Goal: Information Seeking & Learning: Learn about a topic

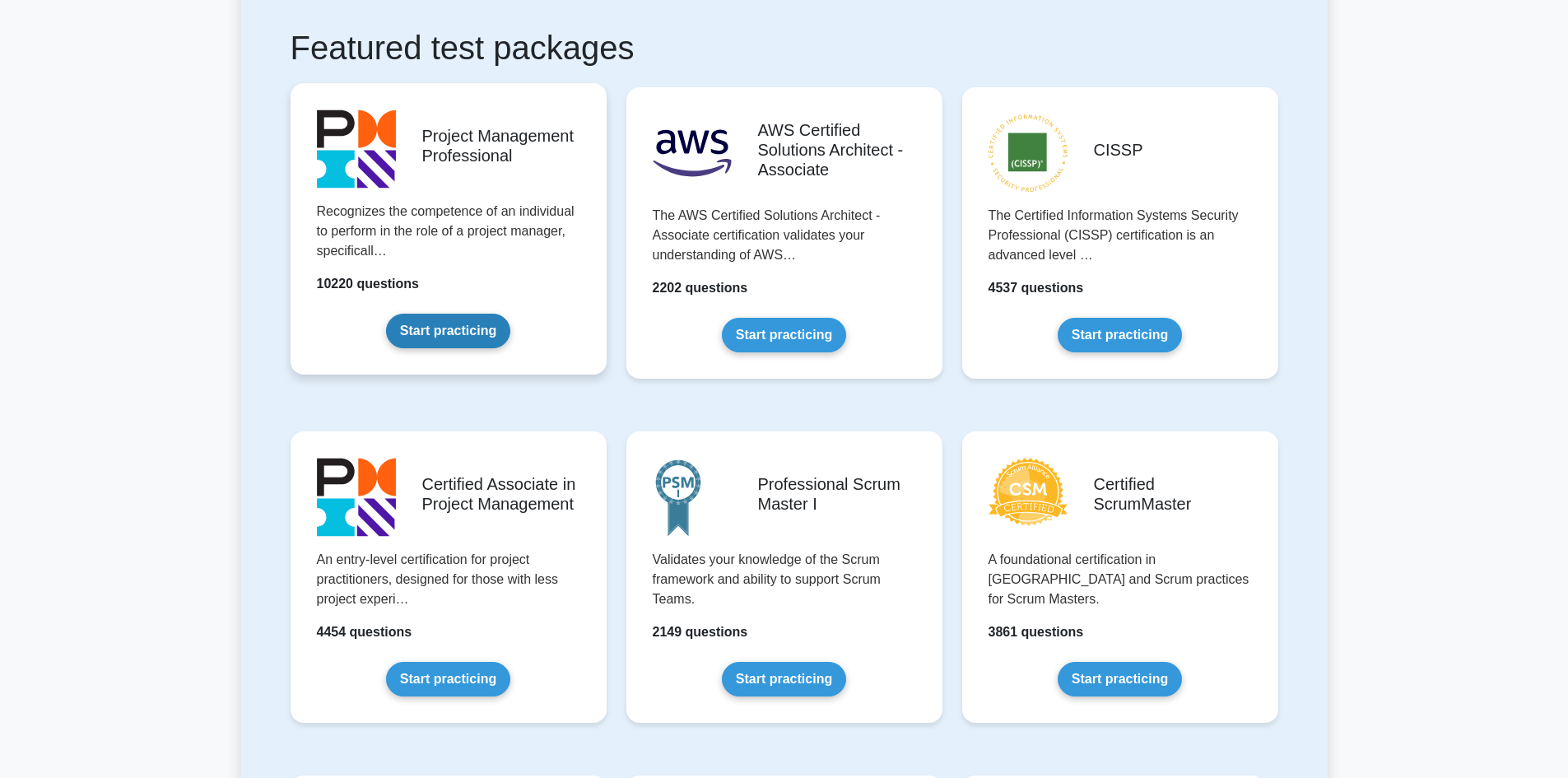
scroll to position [412, 0]
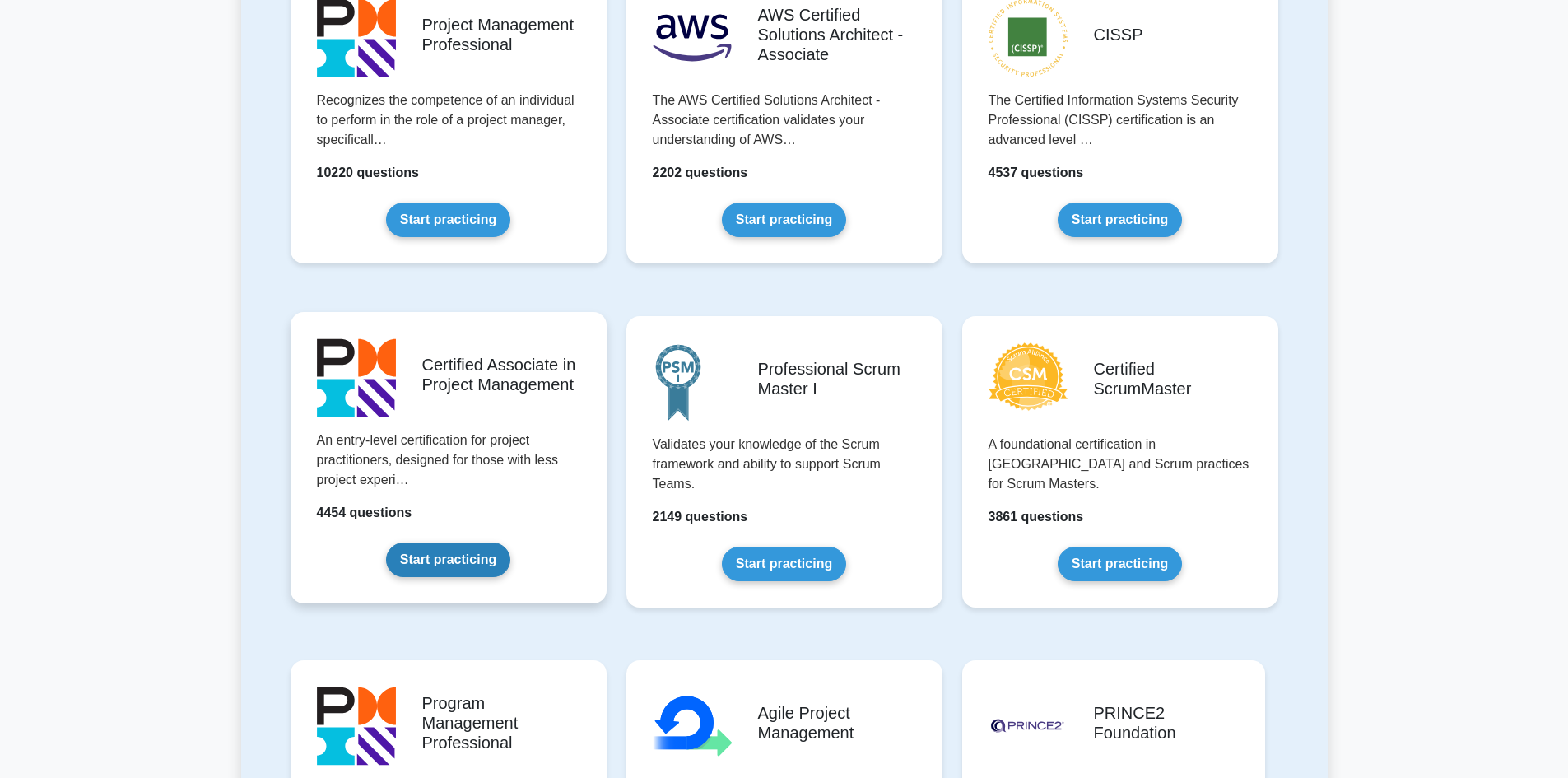
click at [478, 559] on link "Start practicing" at bounding box center [447, 560] width 124 height 35
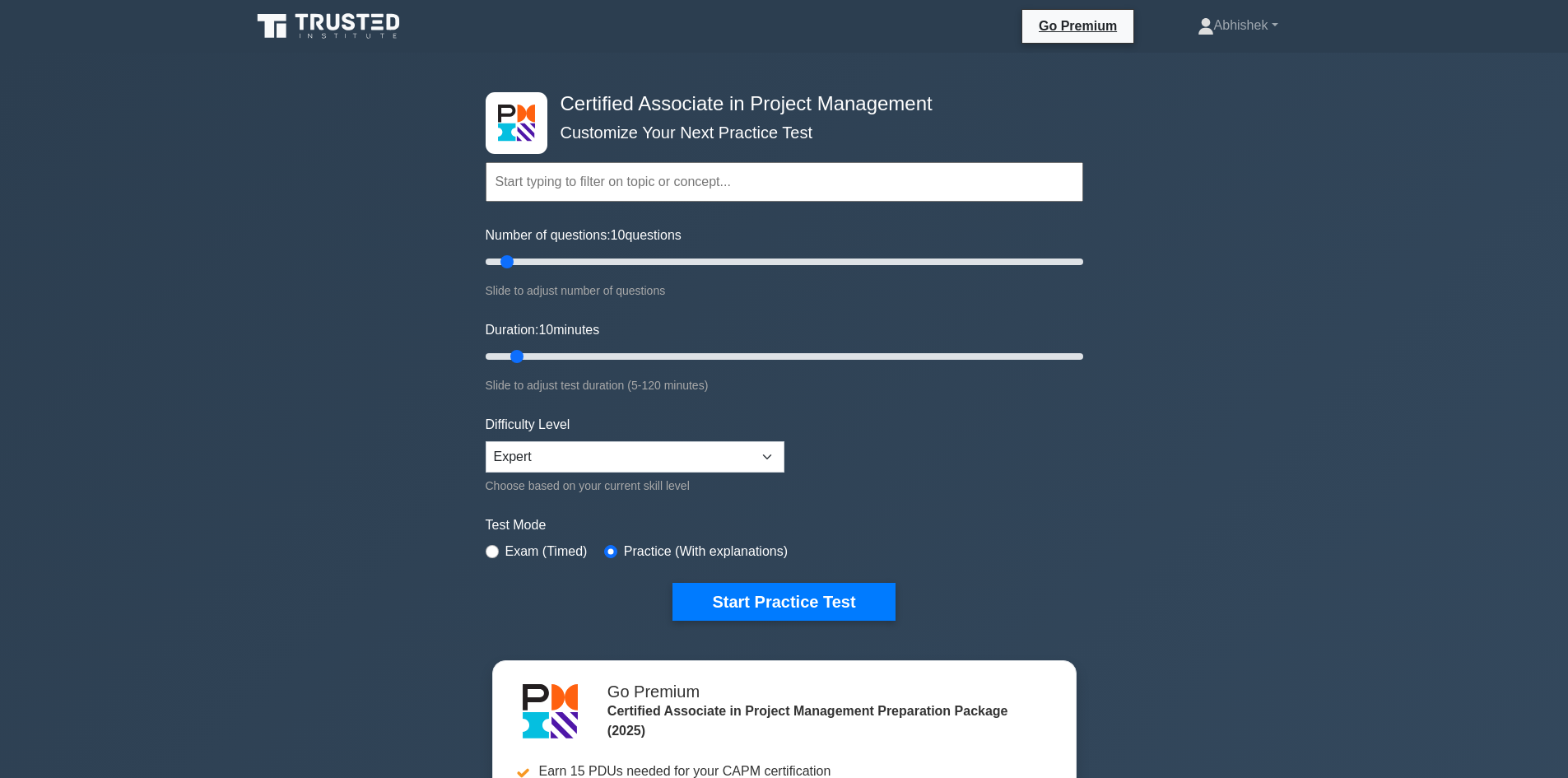
click at [537, 555] on label "Exam (Timed)" at bounding box center [546, 552] width 82 height 20
click at [494, 552] on input "radio" at bounding box center [492, 551] width 13 height 13
radio input "true"
click at [739, 607] on button "Start Practice Test" at bounding box center [783, 602] width 222 height 37
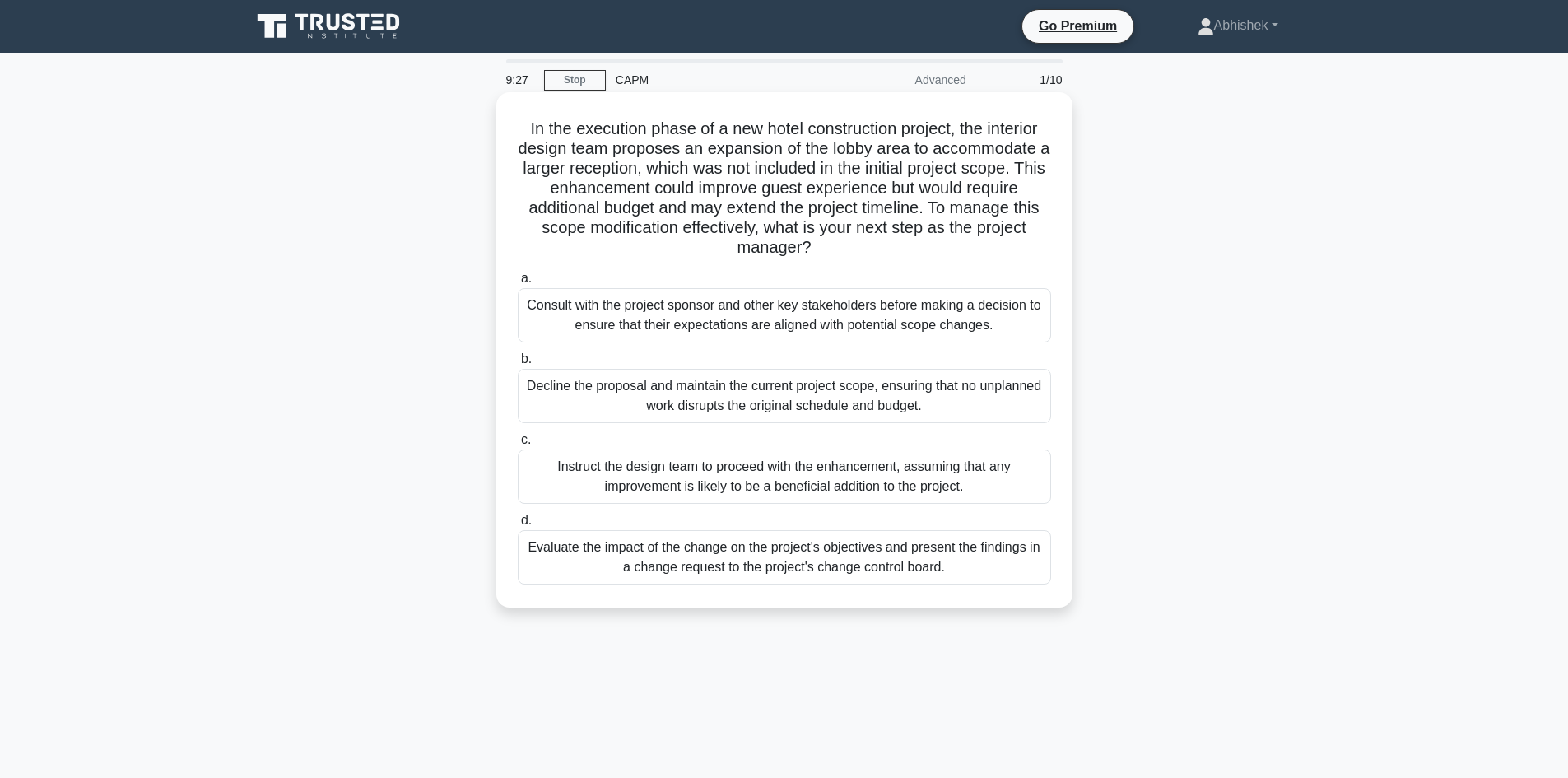
click at [576, 558] on div "Evaluate the impact of the change on the project's objectives and present the f…" at bounding box center [784, 557] width 534 height 54
click at [518, 526] on input "d. Evaluate the impact of the change on the project's objectives and present th…" at bounding box center [518, 520] width 0 height 11
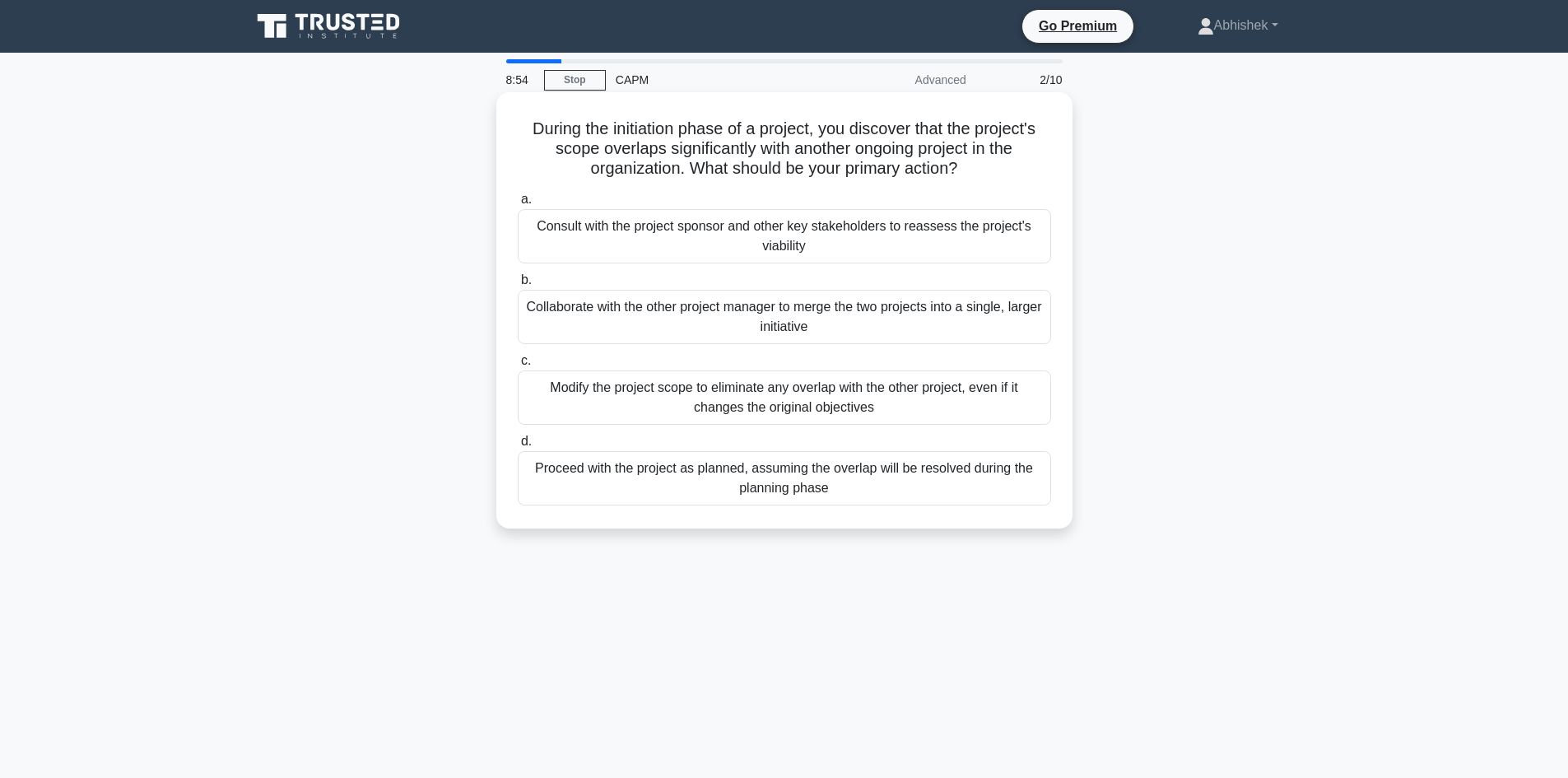
click at [592, 330] on div "Collaborate with the other project manager to merge the two projects into a sin…" at bounding box center [784, 316] width 534 height 54
click at [518, 286] on input "b. Collaborate with the other project manager to merge the two projects into a …" at bounding box center [518, 281] width 0 height 11
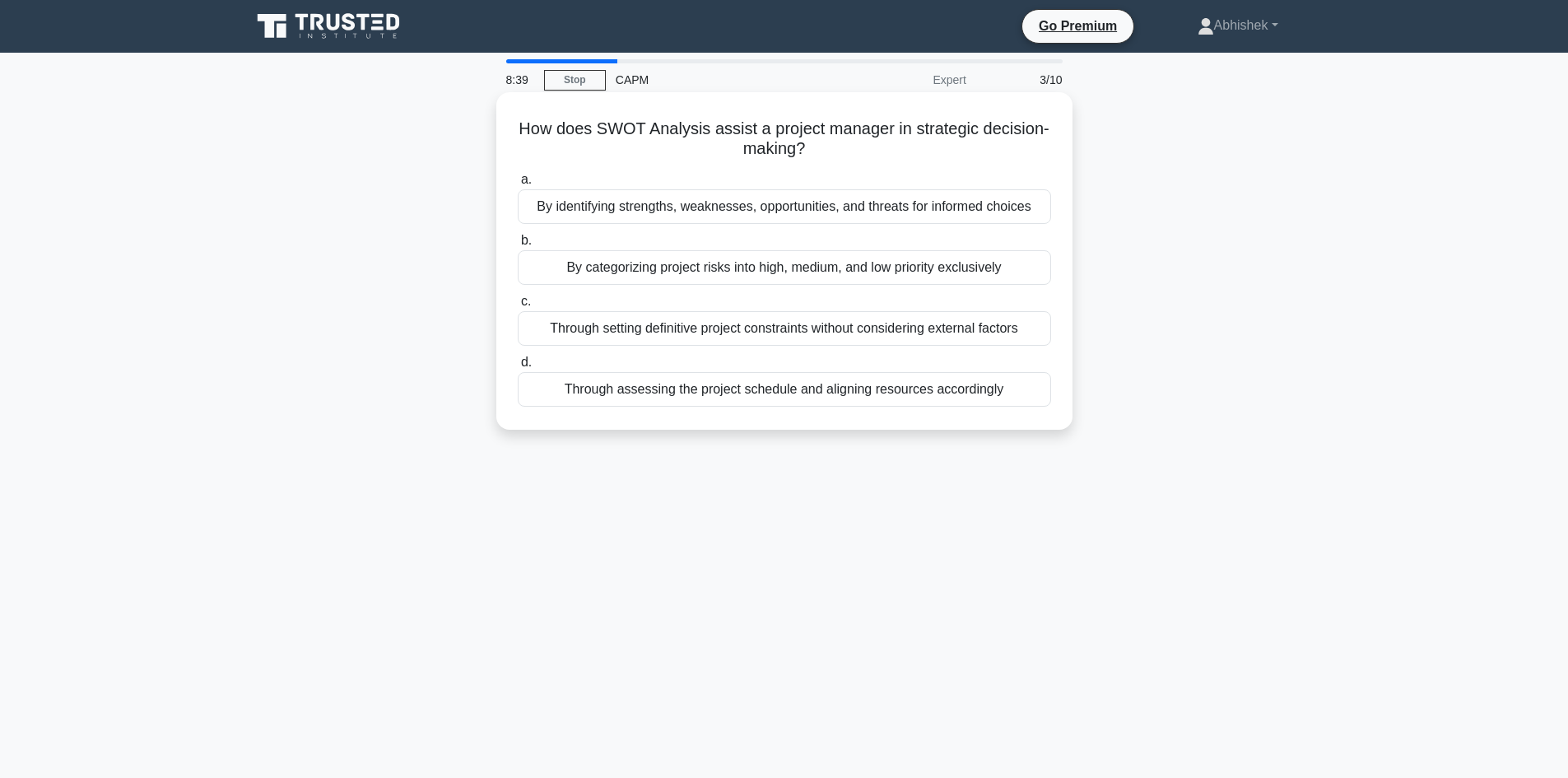
click at [576, 202] on div "By identifying strengths, weaknesses, opportunities, and threats for informed c…" at bounding box center [784, 206] width 534 height 35
click at [518, 185] on input "a. By identifying strengths, weaknesses, opportunities, and threats for informe…" at bounding box center [518, 180] width 0 height 11
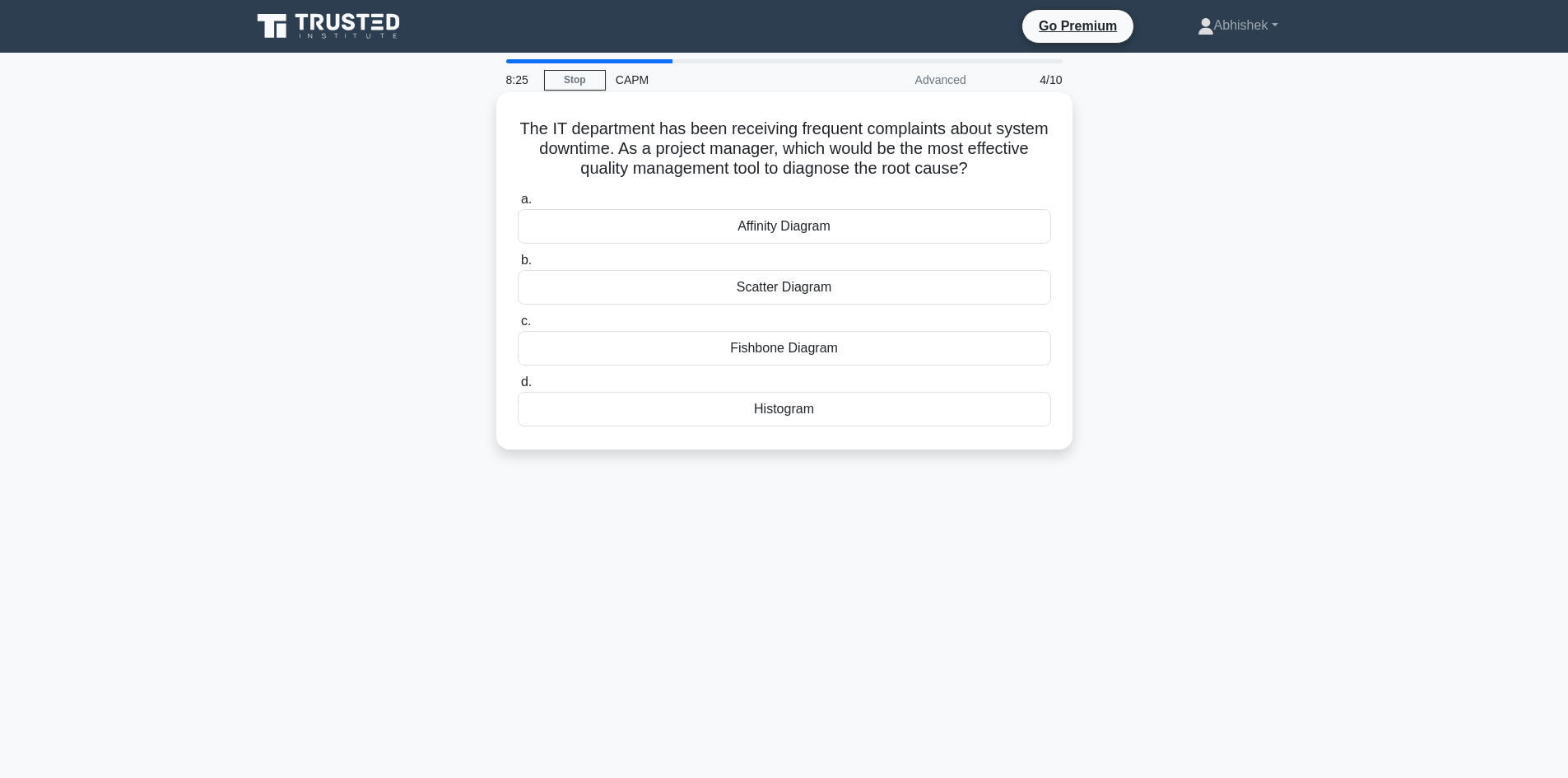
click at [647, 348] on div "Fishbone Diagram" at bounding box center [784, 348] width 534 height 35
click at [518, 327] on input "c. Fishbone Diagram" at bounding box center [518, 322] width 0 height 11
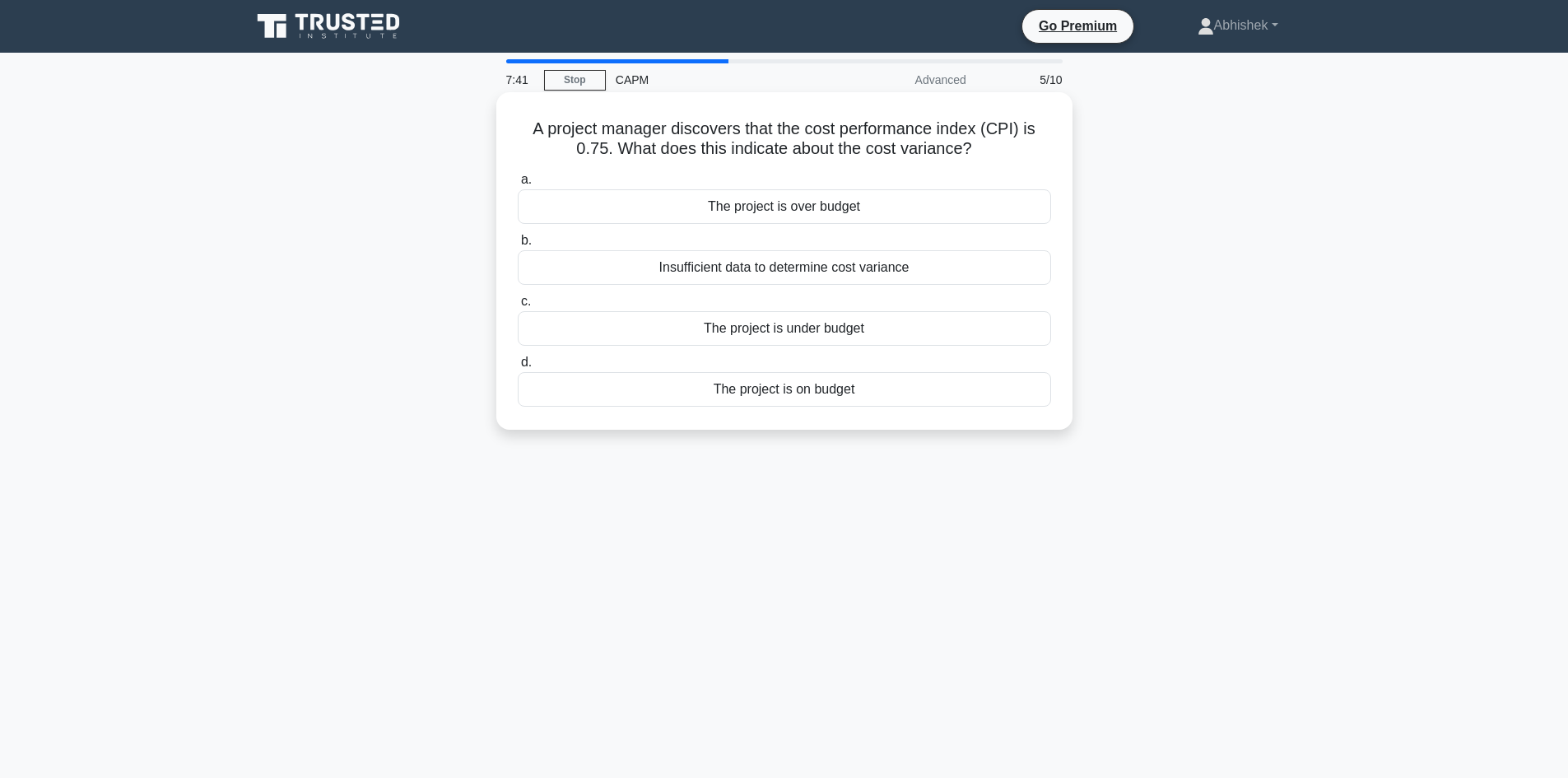
click at [569, 211] on div "The project is over budget" at bounding box center [784, 206] width 534 height 35
click at [518, 185] on input "a. The project is over budget" at bounding box center [518, 180] width 0 height 11
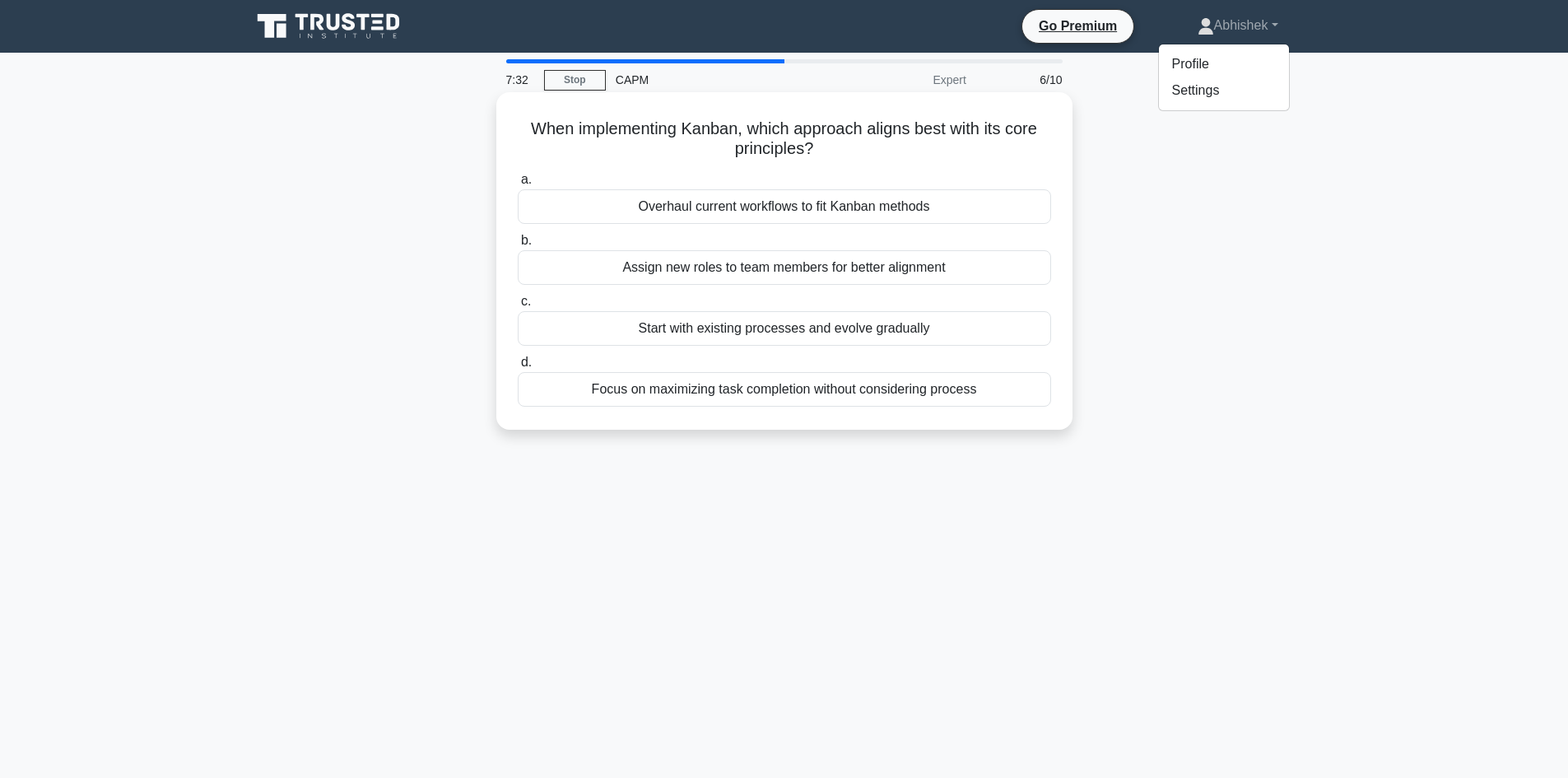
click at [703, 156] on h5 "When implementing Kanban, which approach aligns best with its core principles? …" at bounding box center [784, 139] width 536 height 41
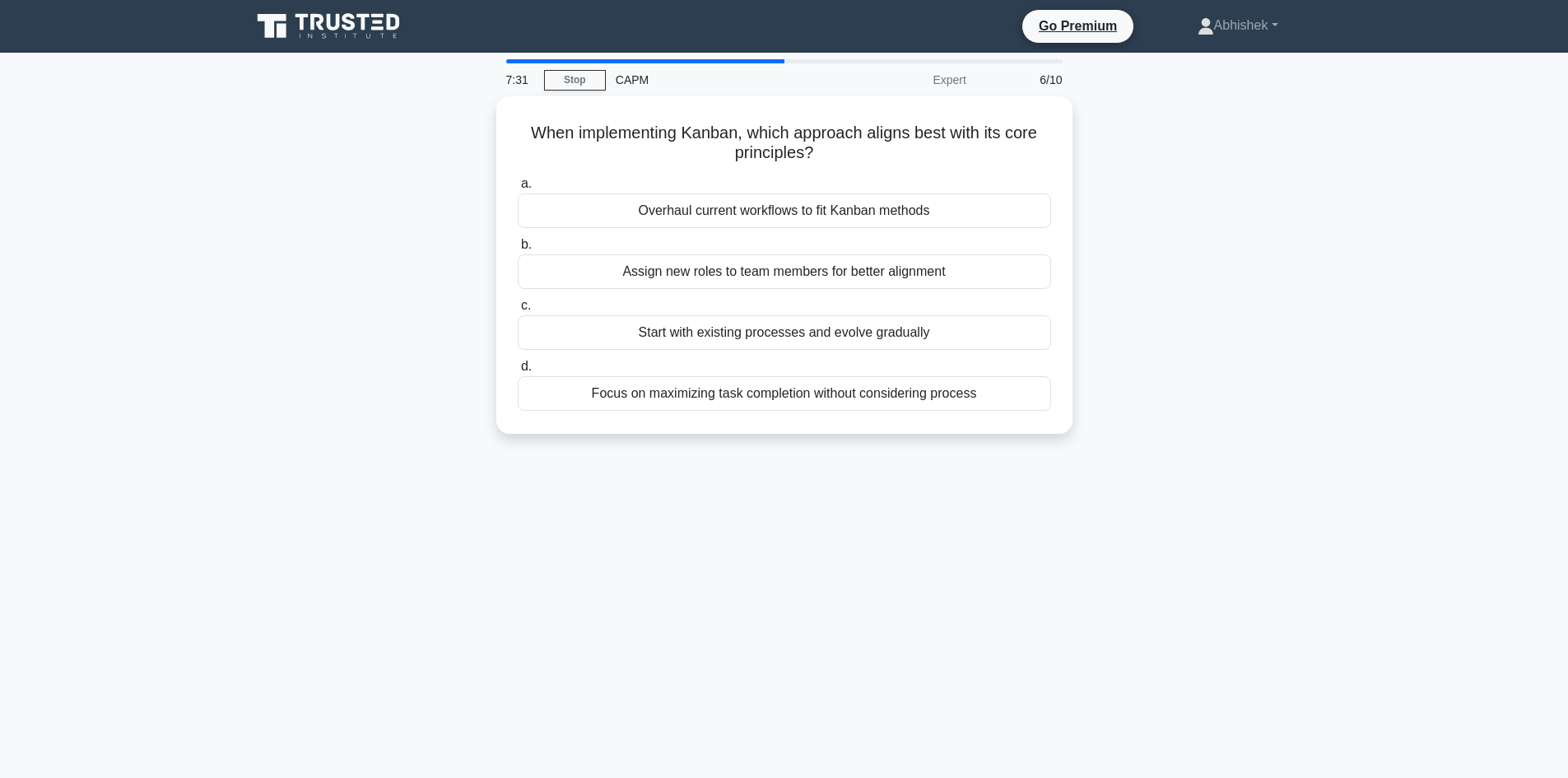
click at [1342, 387] on main "7:31 Stop CAPM Expert 6/10 When implementing Kanban, which approach aligns best…" at bounding box center [784, 471] width 1568 height 836
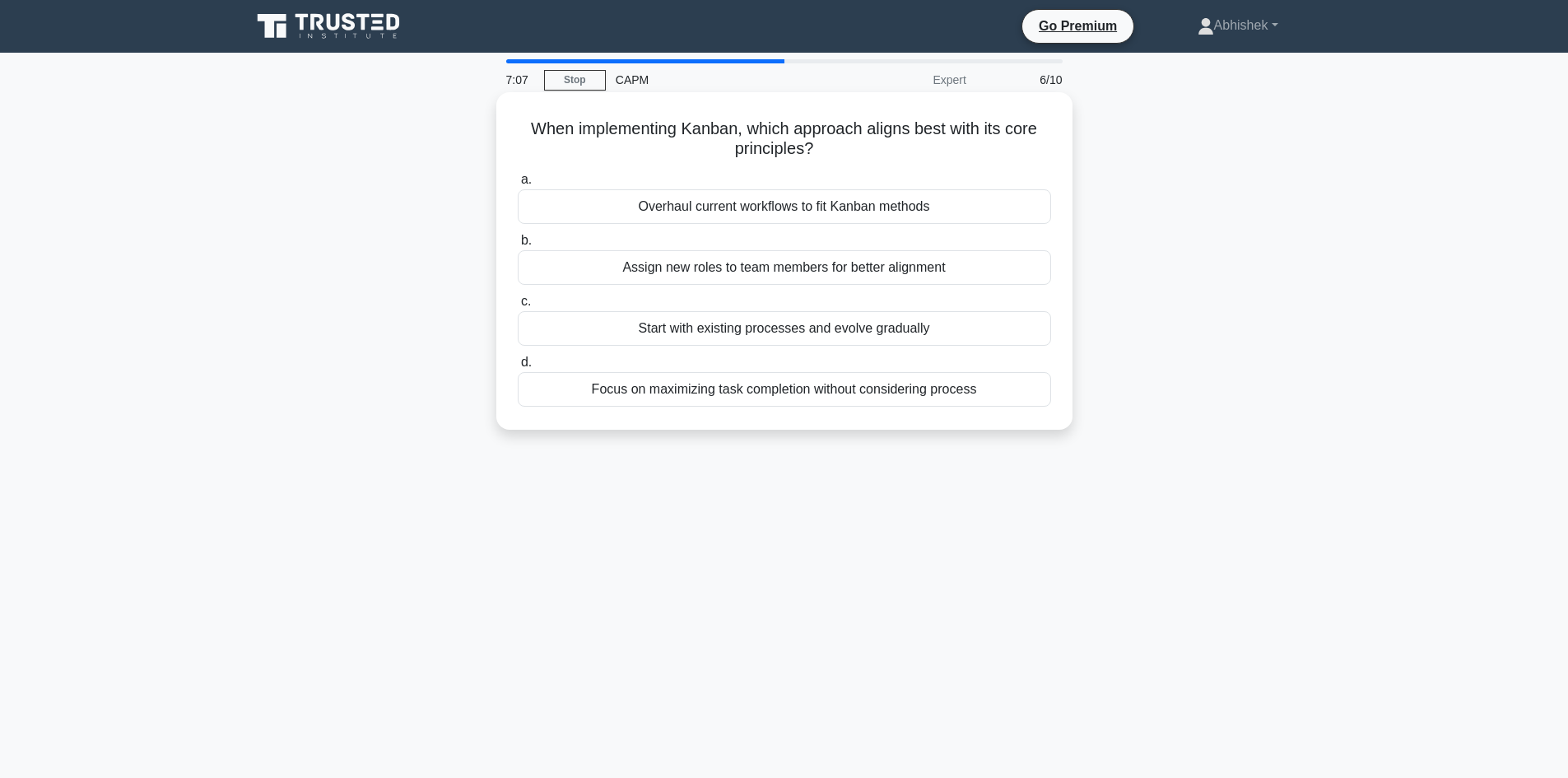
click at [872, 327] on div "Start with existing processes and evolve gradually" at bounding box center [784, 328] width 534 height 35
click at [518, 307] on input "c. Start with existing processes and evolve gradually" at bounding box center [518, 302] width 0 height 11
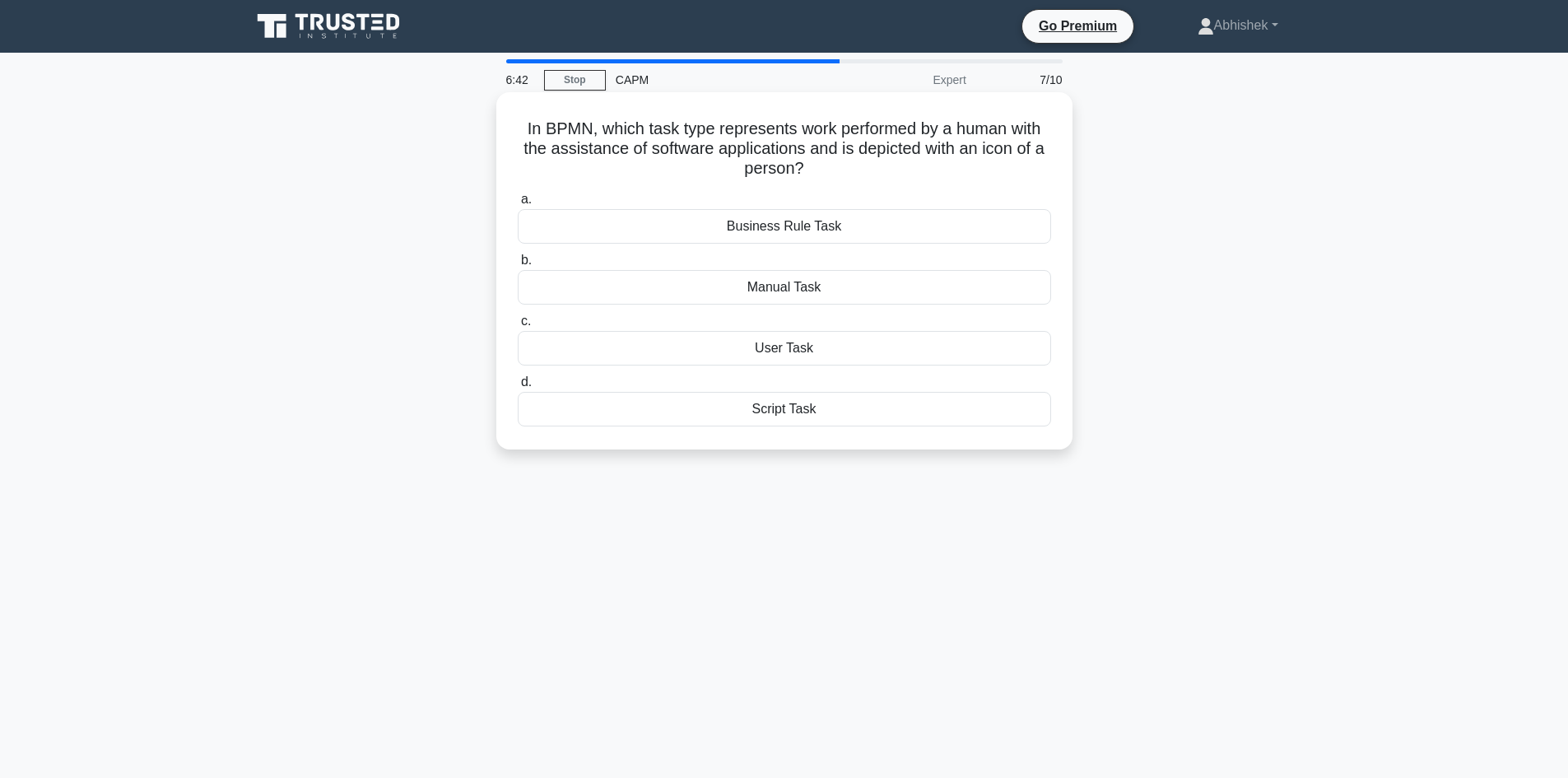
click at [828, 351] on div "User Task" at bounding box center [784, 348] width 534 height 35
click at [518, 327] on input "c. User Task" at bounding box center [518, 322] width 0 height 11
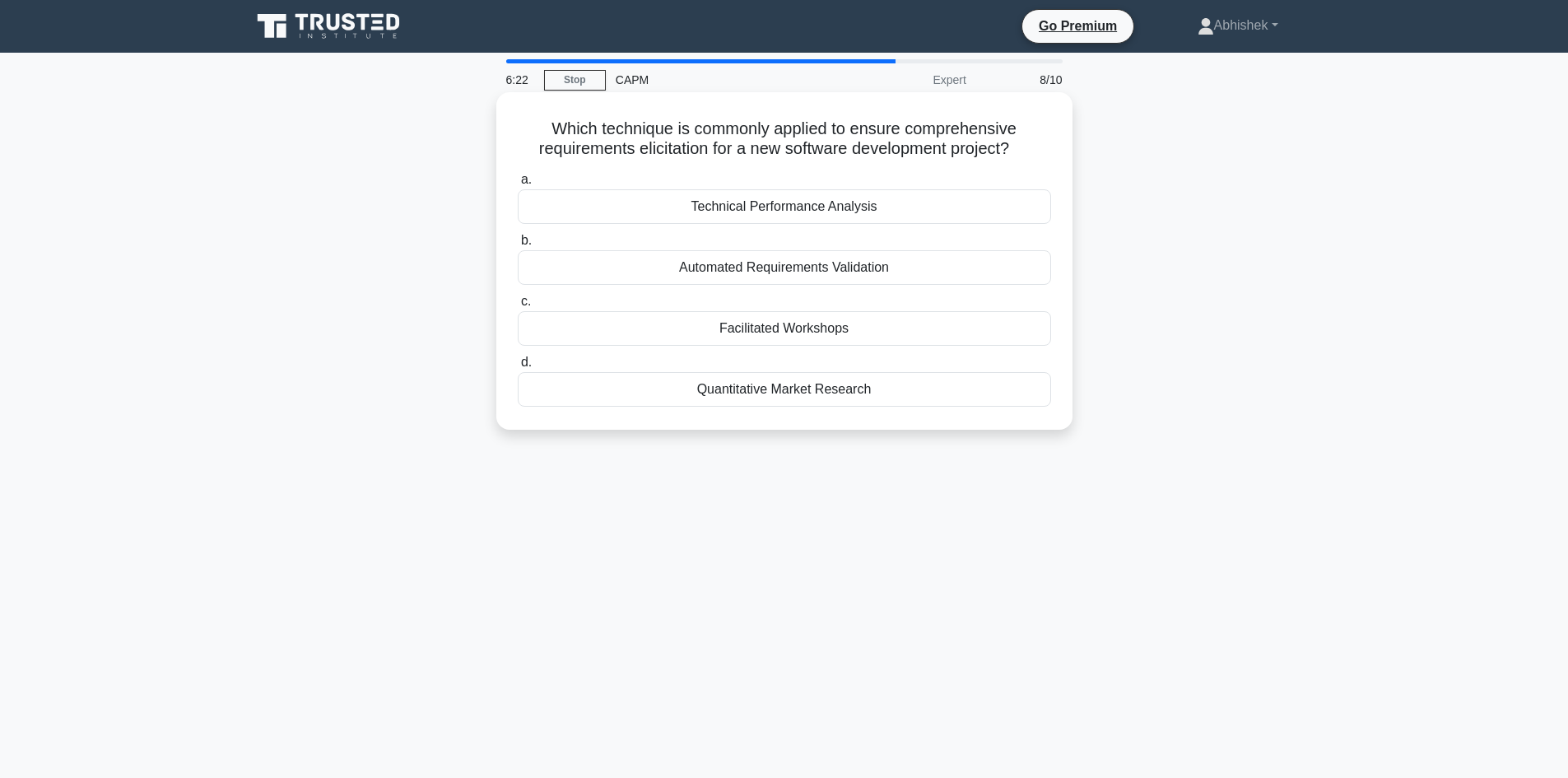
click at [772, 396] on div "Quantitative Market Research" at bounding box center [784, 389] width 534 height 35
click at [518, 368] on input "d. Quantitative Market Research" at bounding box center [518, 363] width 0 height 11
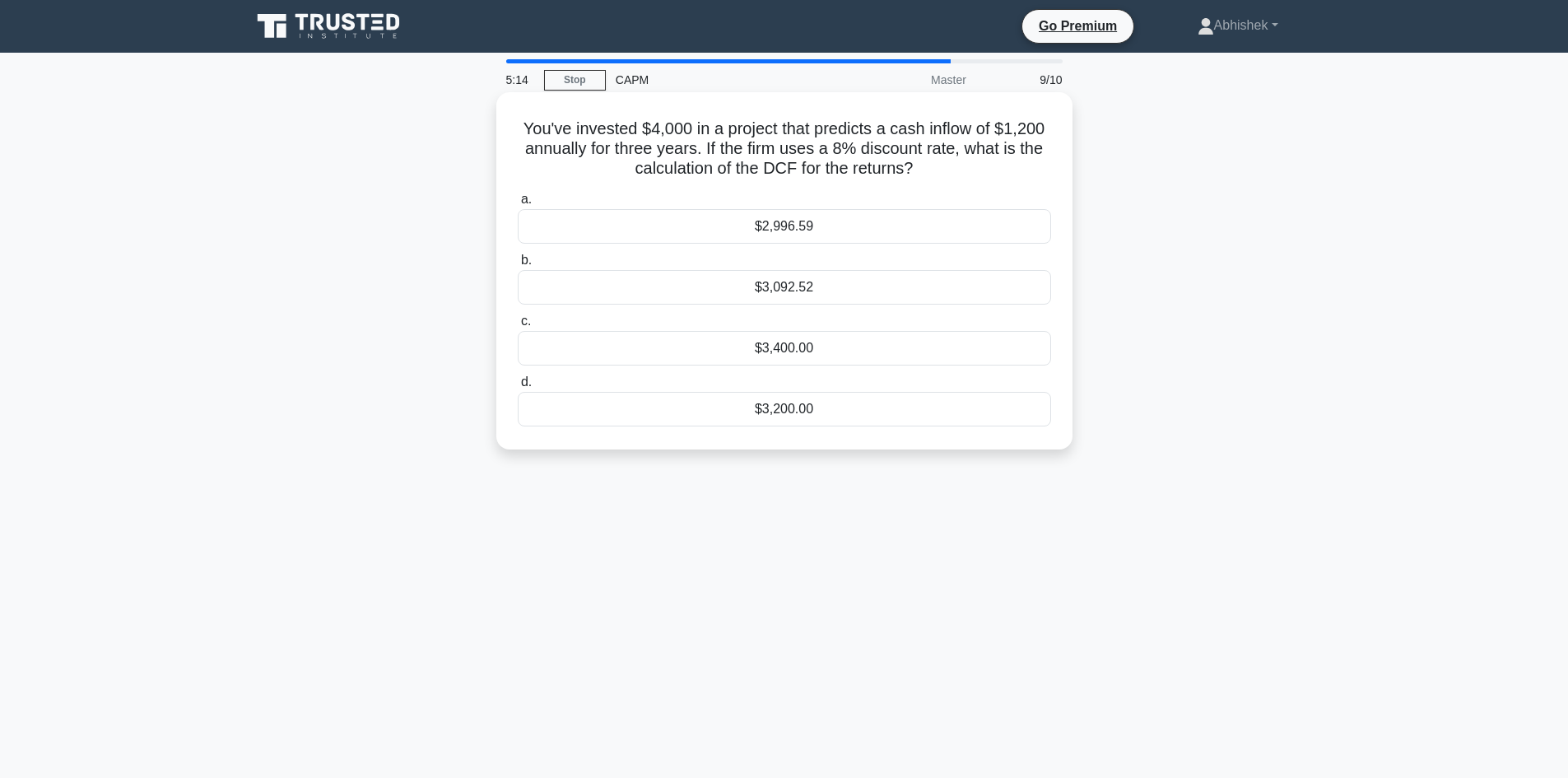
click at [949, 159] on h5 "You've invested $4,000 in a project that predicts a cash inflow of $1,200 annua…" at bounding box center [784, 149] width 536 height 61
click at [947, 168] on h5 "You've invested $4,000 in a project that predicts a cash inflow of $1,200 annua…" at bounding box center [784, 149] width 536 height 61
click at [807, 353] on div "$3,400.00" at bounding box center [784, 348] width 534 height 35
click at [518, 327] on input "c. $3,400.00" at bounding box center [518, 322] width 0 height 11
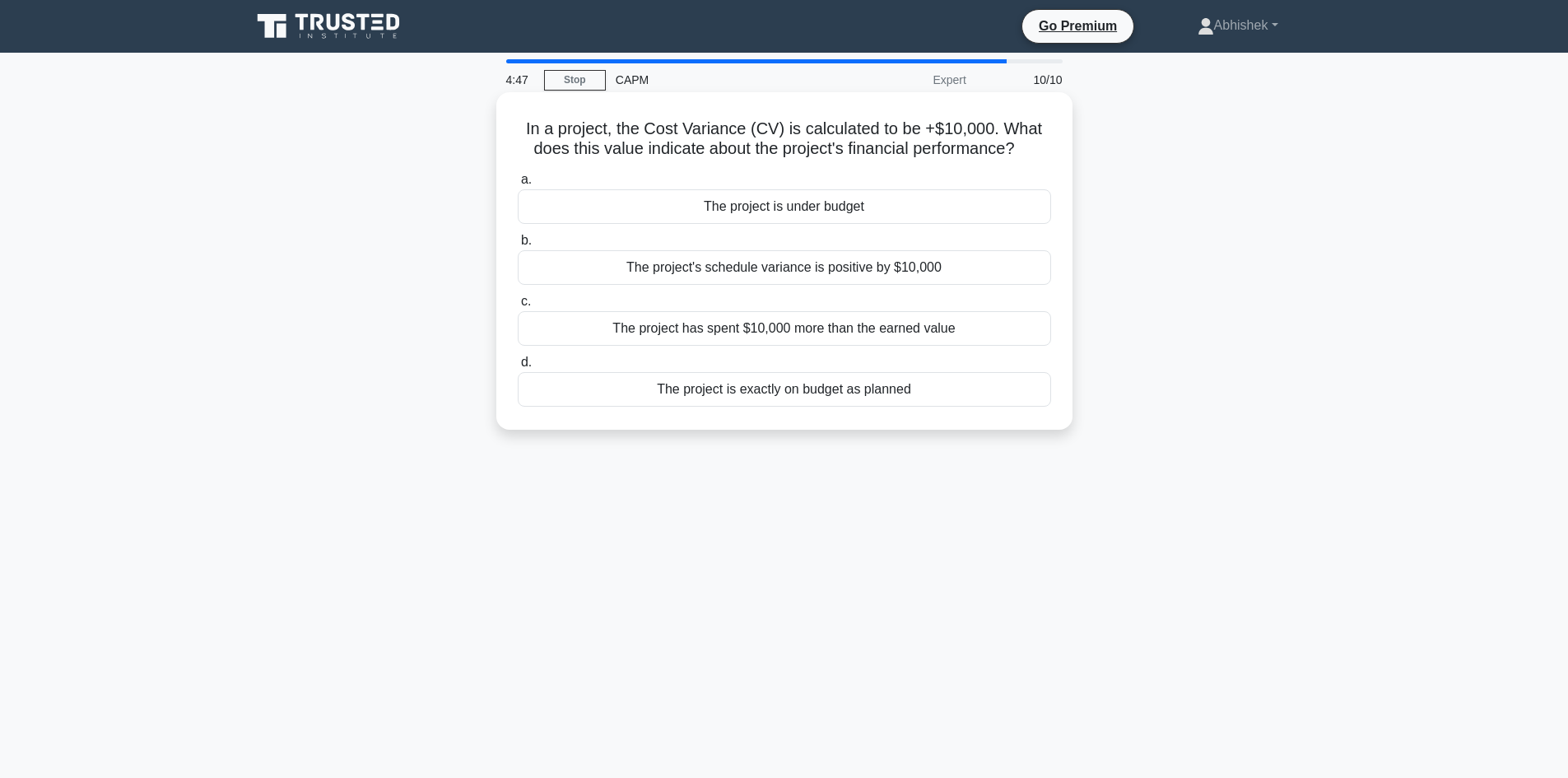
click at [664, 204] on div "The project is under budget" at bounding box center [784, 206] width 534 height 35
click at [518, 185] on input "a. The project is under budget" at bounding box center [518, 180] width 0 height 11
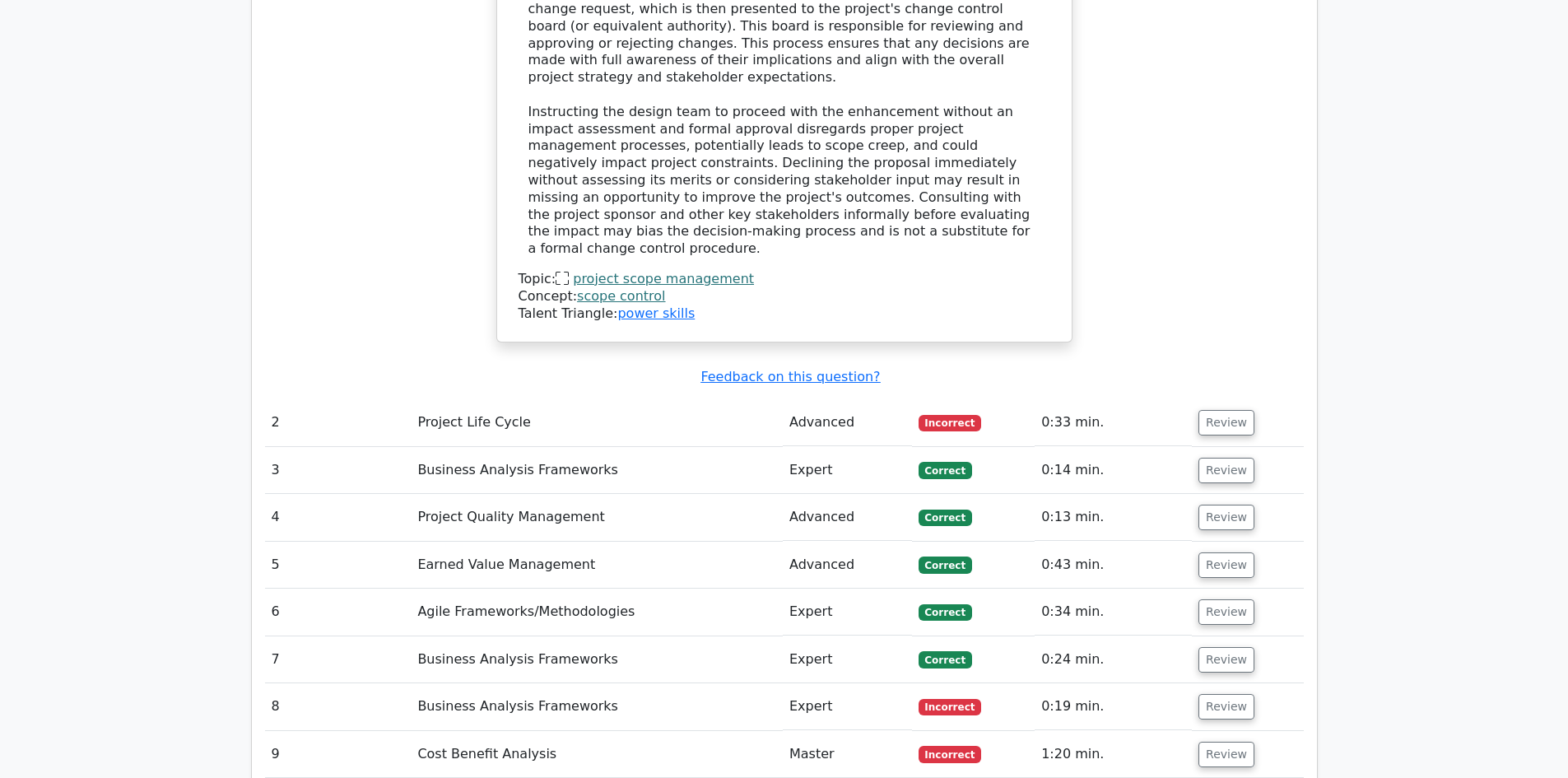
scroll to position [2058, 0]
click at [1213, 412] on button "Review" at bounding box center [1226, 424] width 56 height 26
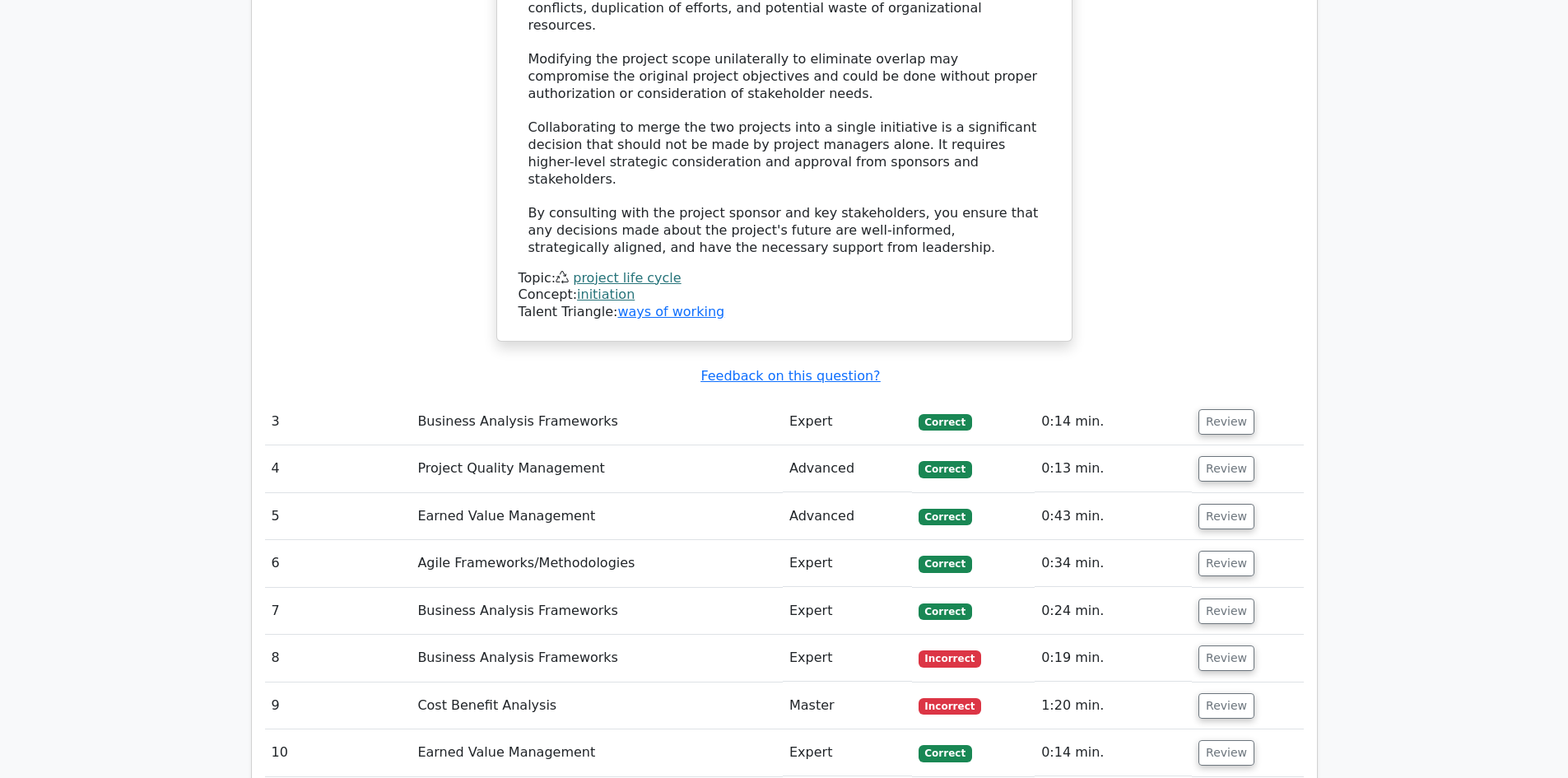
scroll to position [3210, 0]
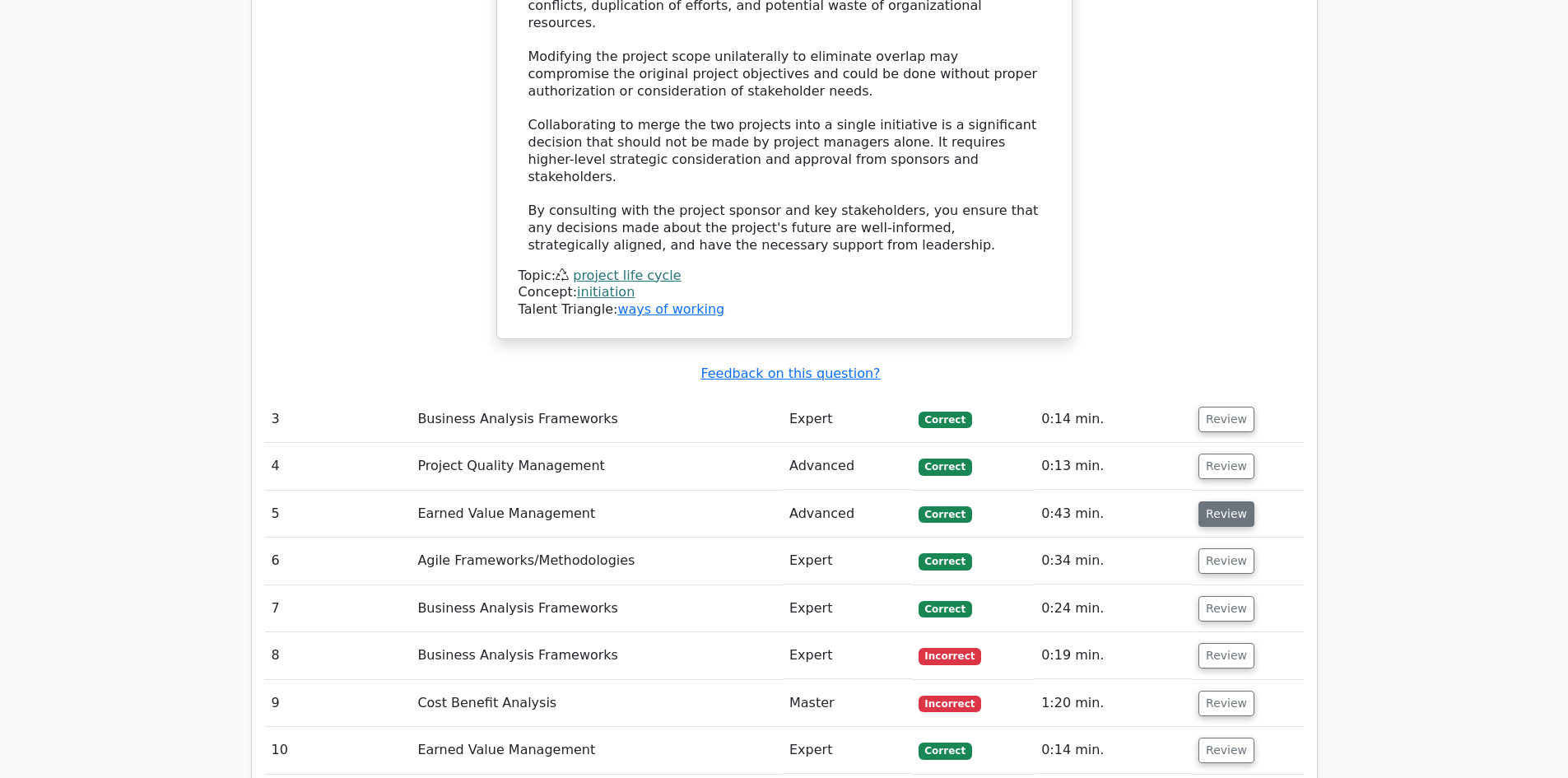
click at [1224, 502] on button "Review" at bounding box center [1226, 514] width 56 height 26
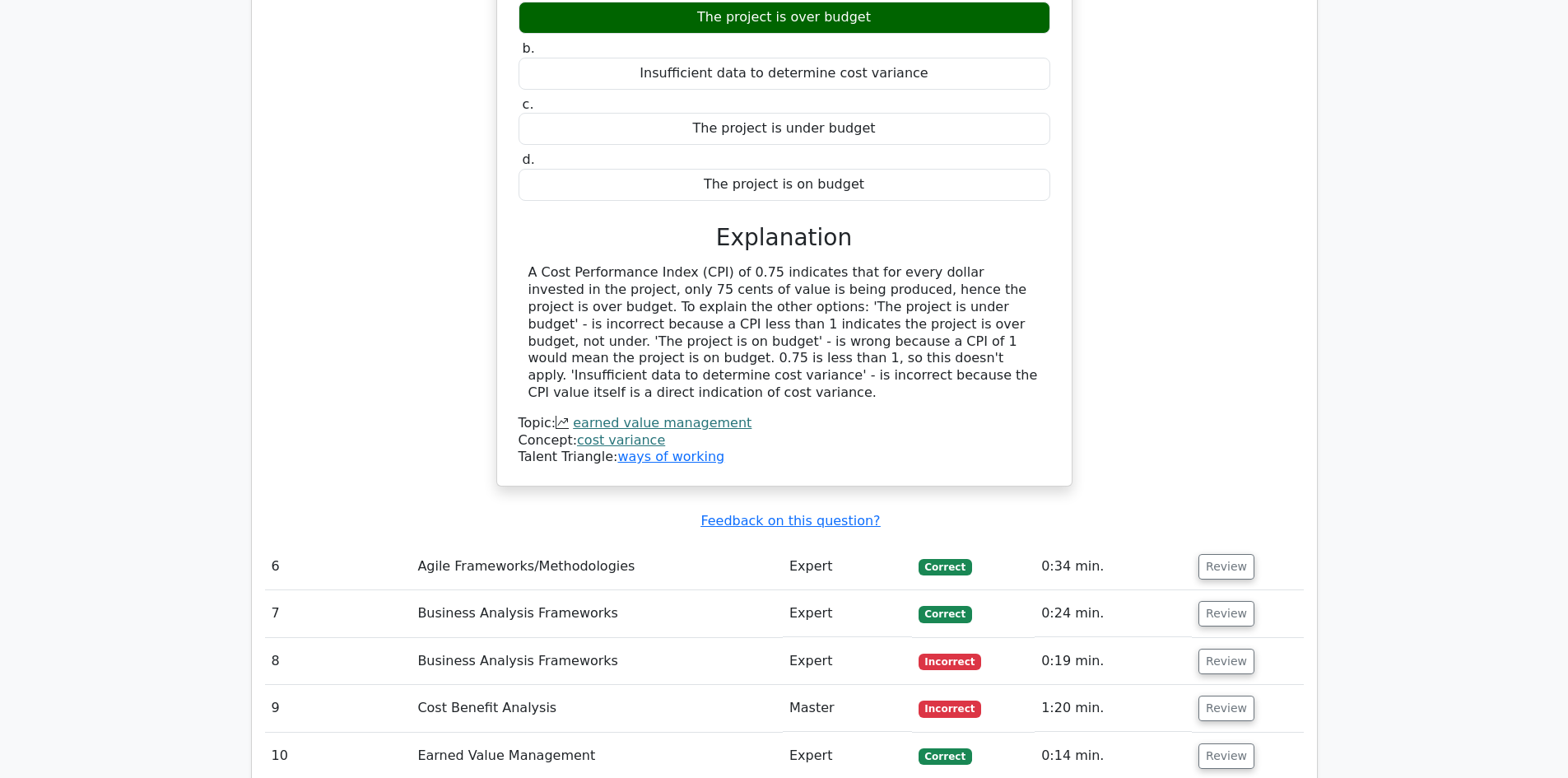
scroll to position [3869, 0]
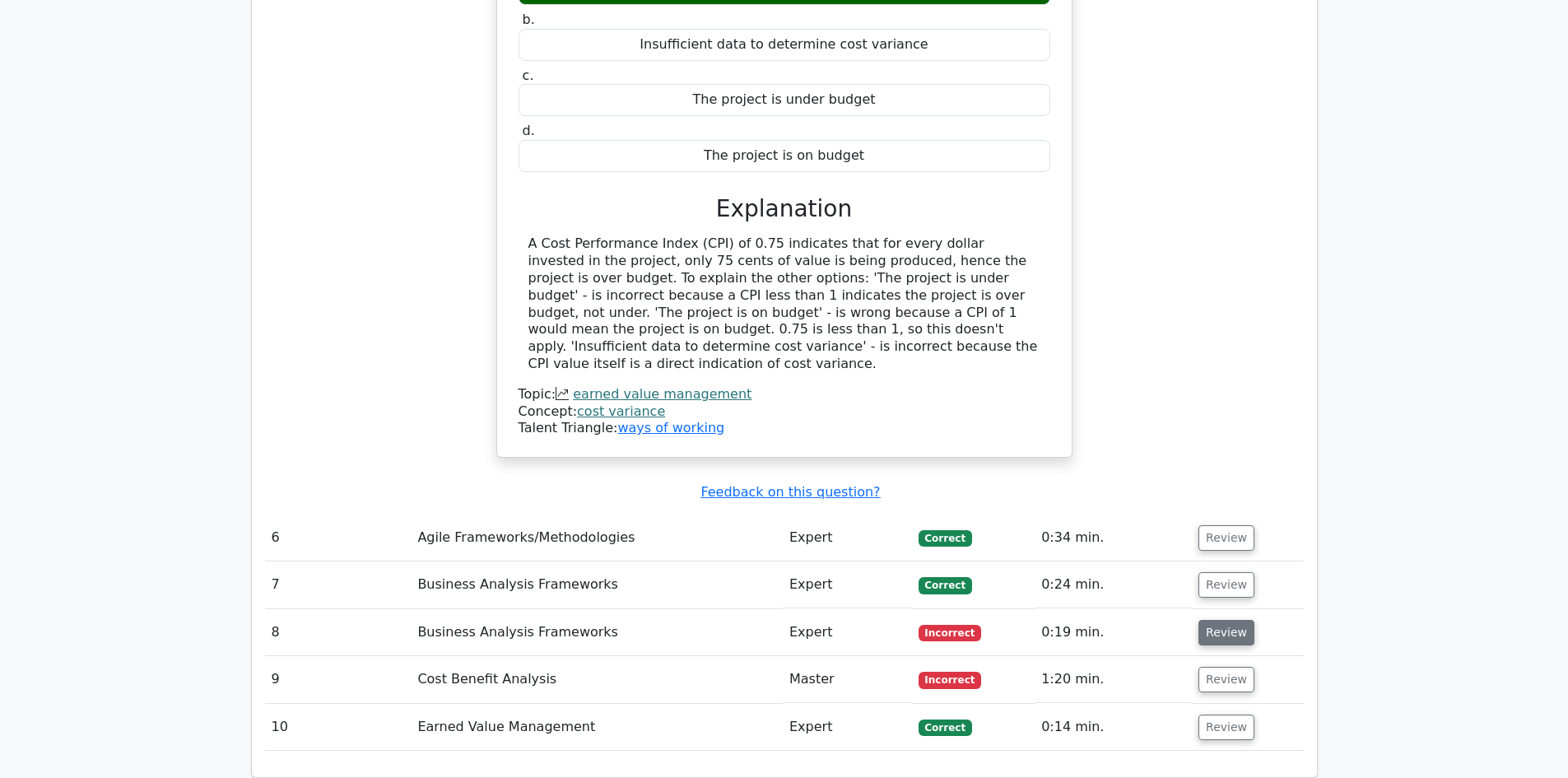
click at [1229, 620] on button "Review" at bounding box center [1226, 633] width 56 height 26
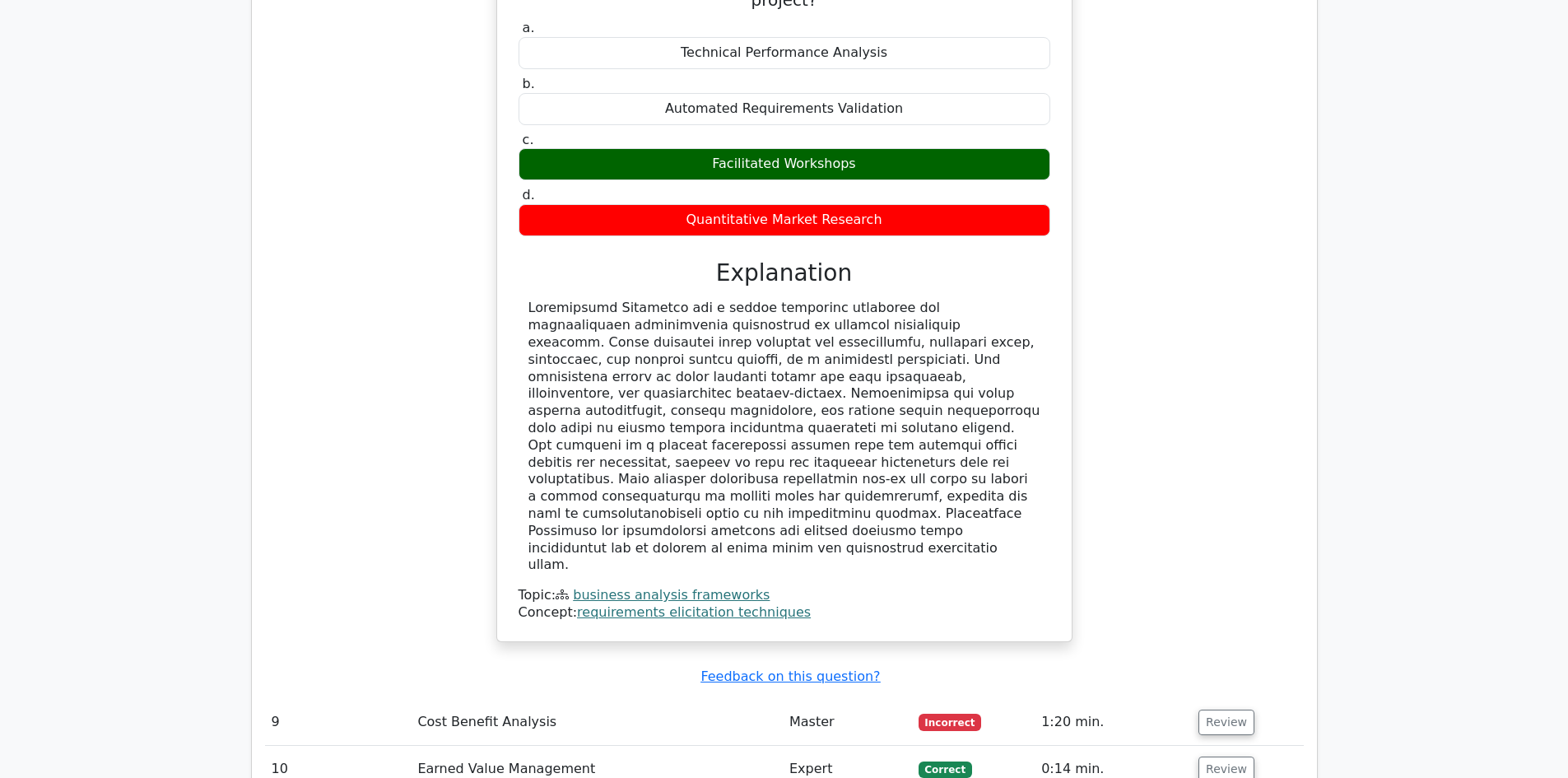
scroll to position [4610, 0]
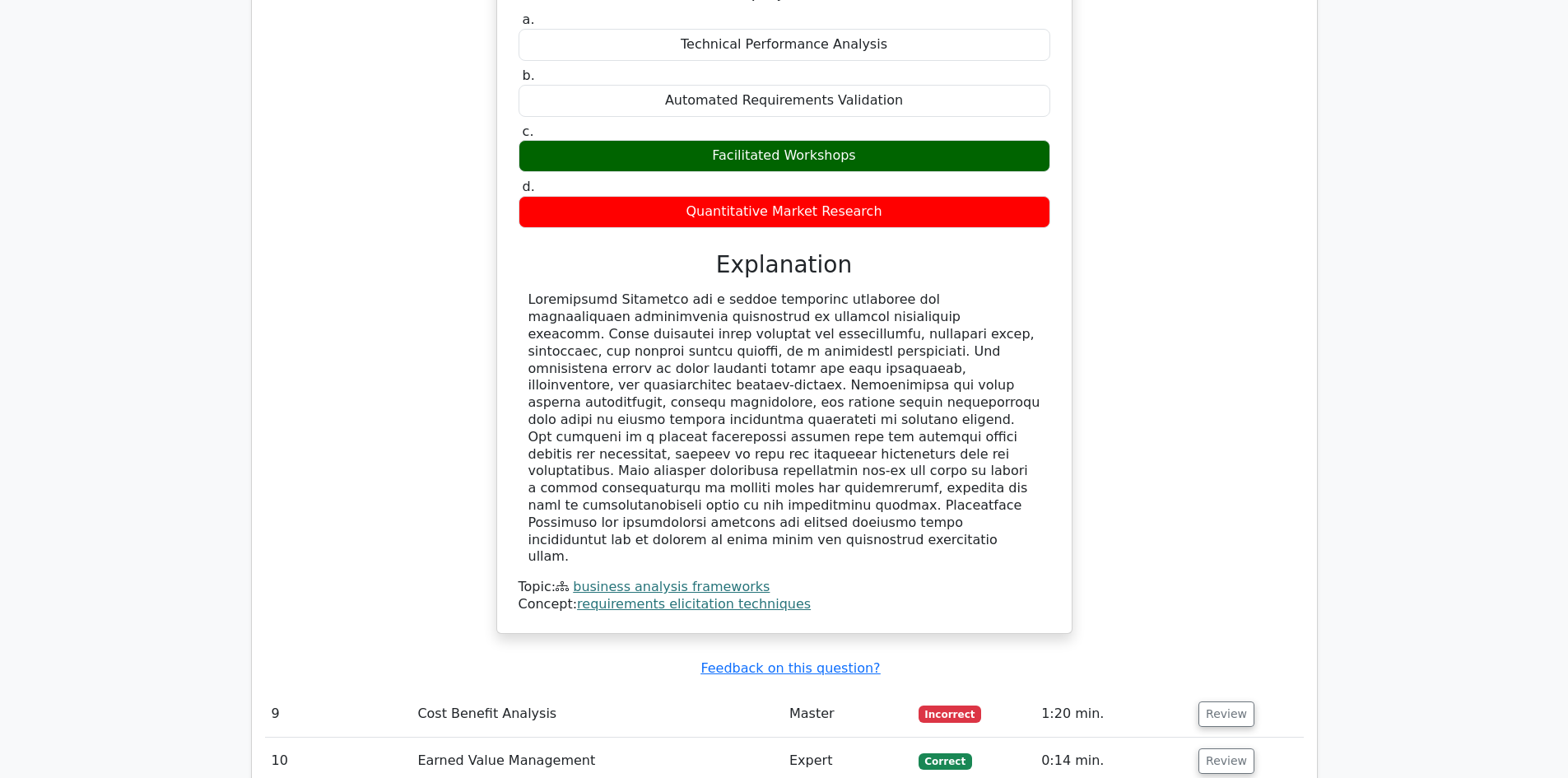
click at [1229, 701] on button "Review" at bounding box center [1226, 714] width 56 height 26
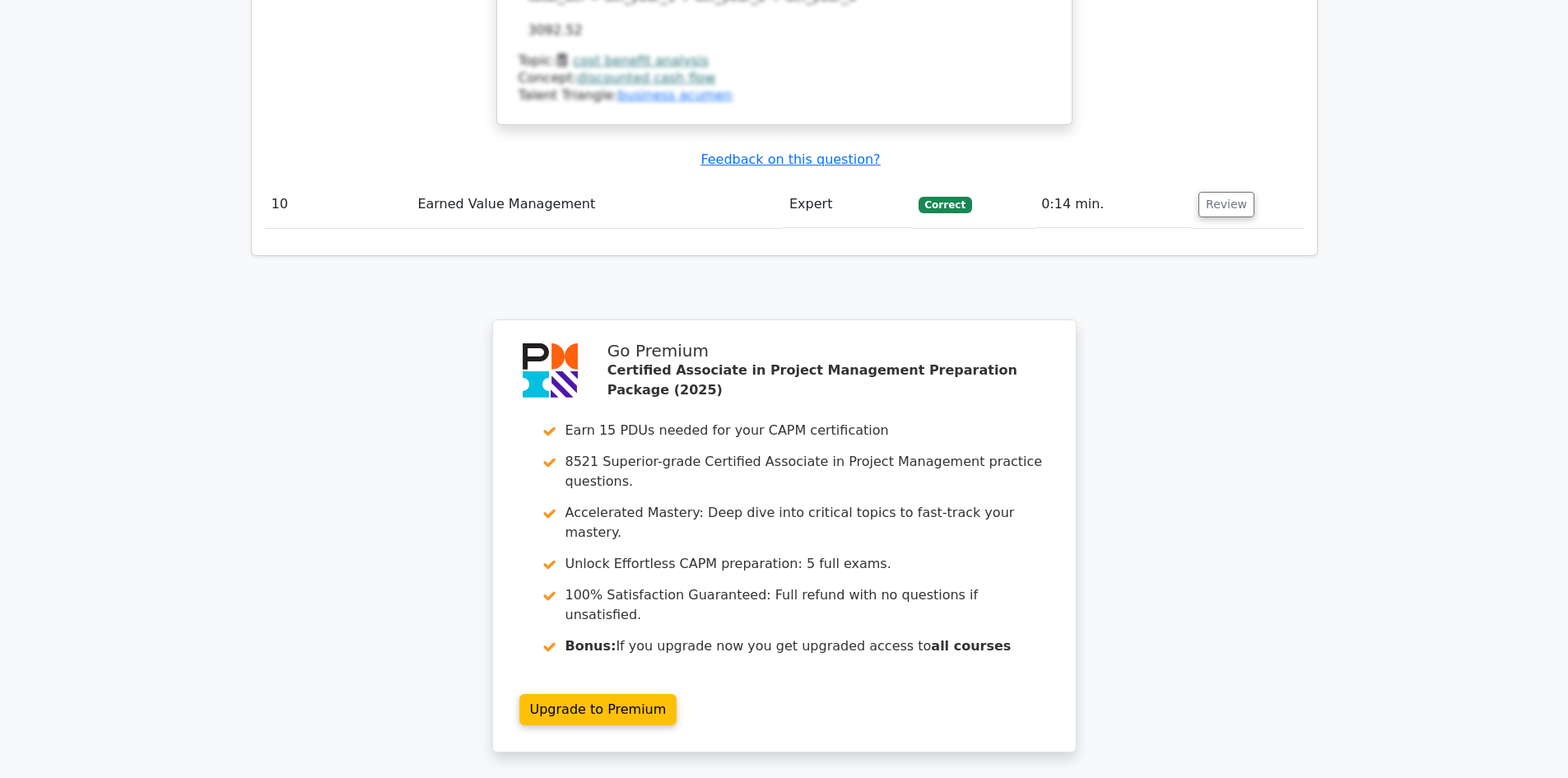
scroll to position [6012, 0]
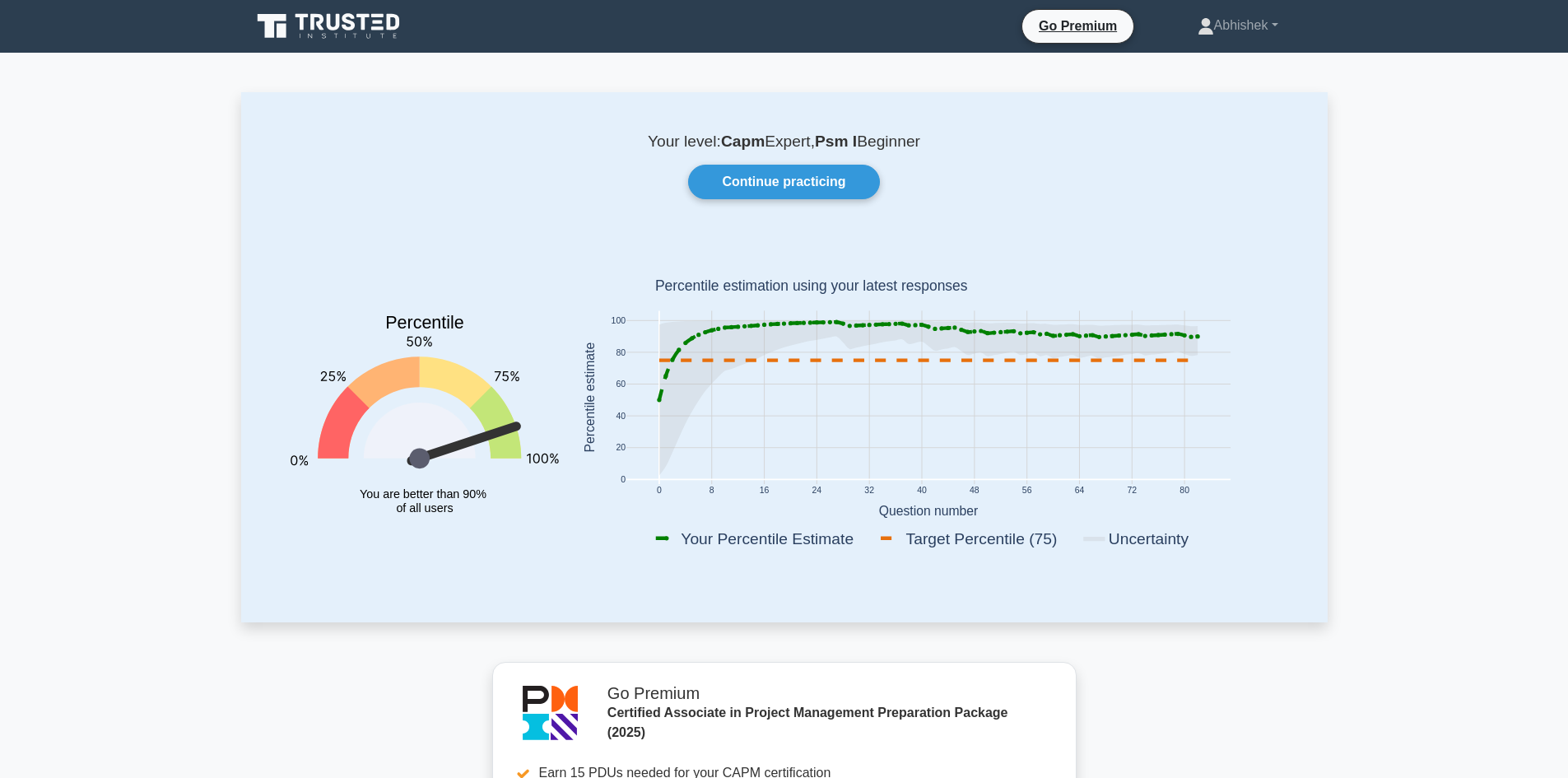
click at [372, 27] on icon at bounding box center [330, 26] width 158 height 31
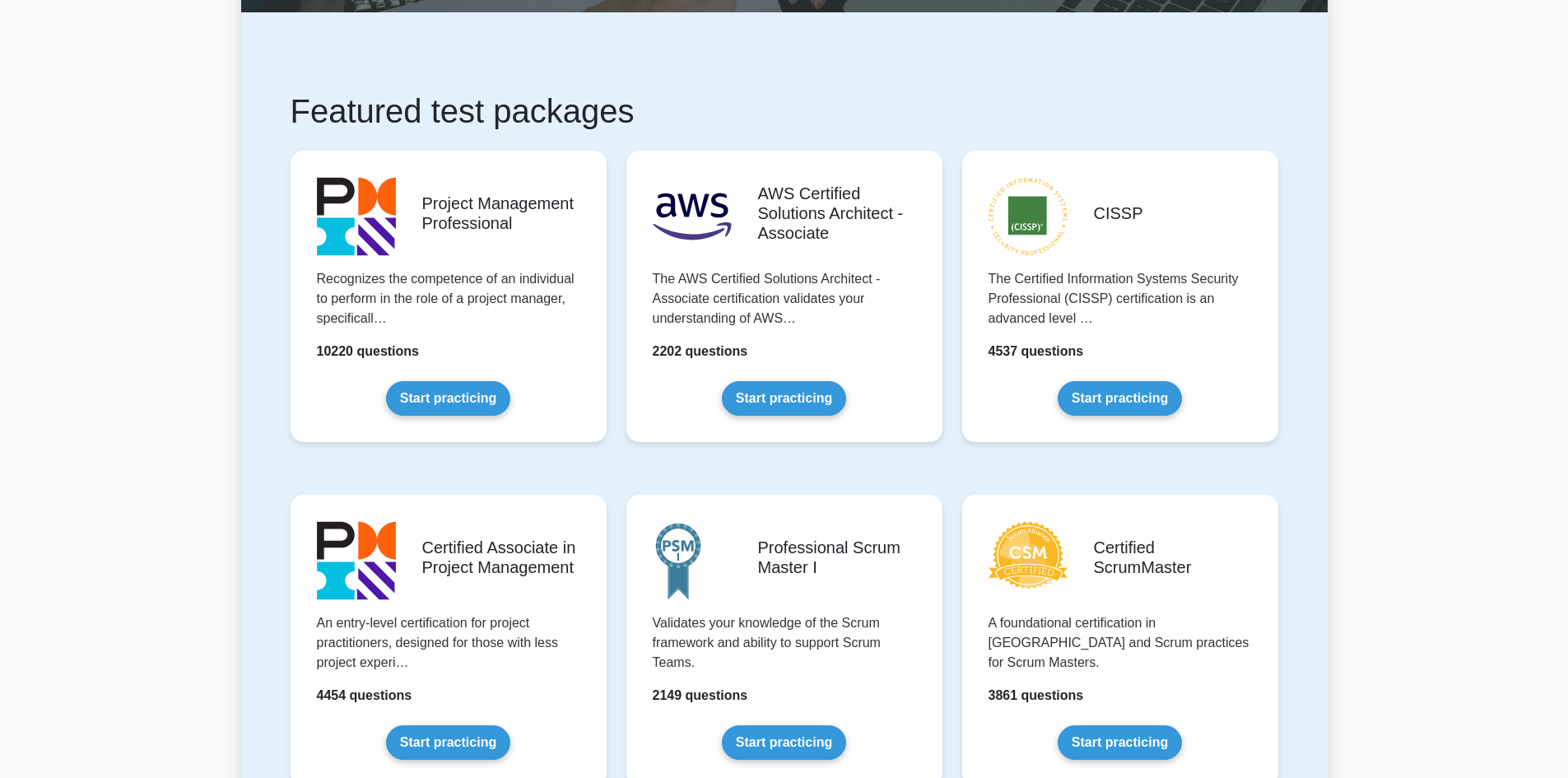
scroll to position [494, 0]
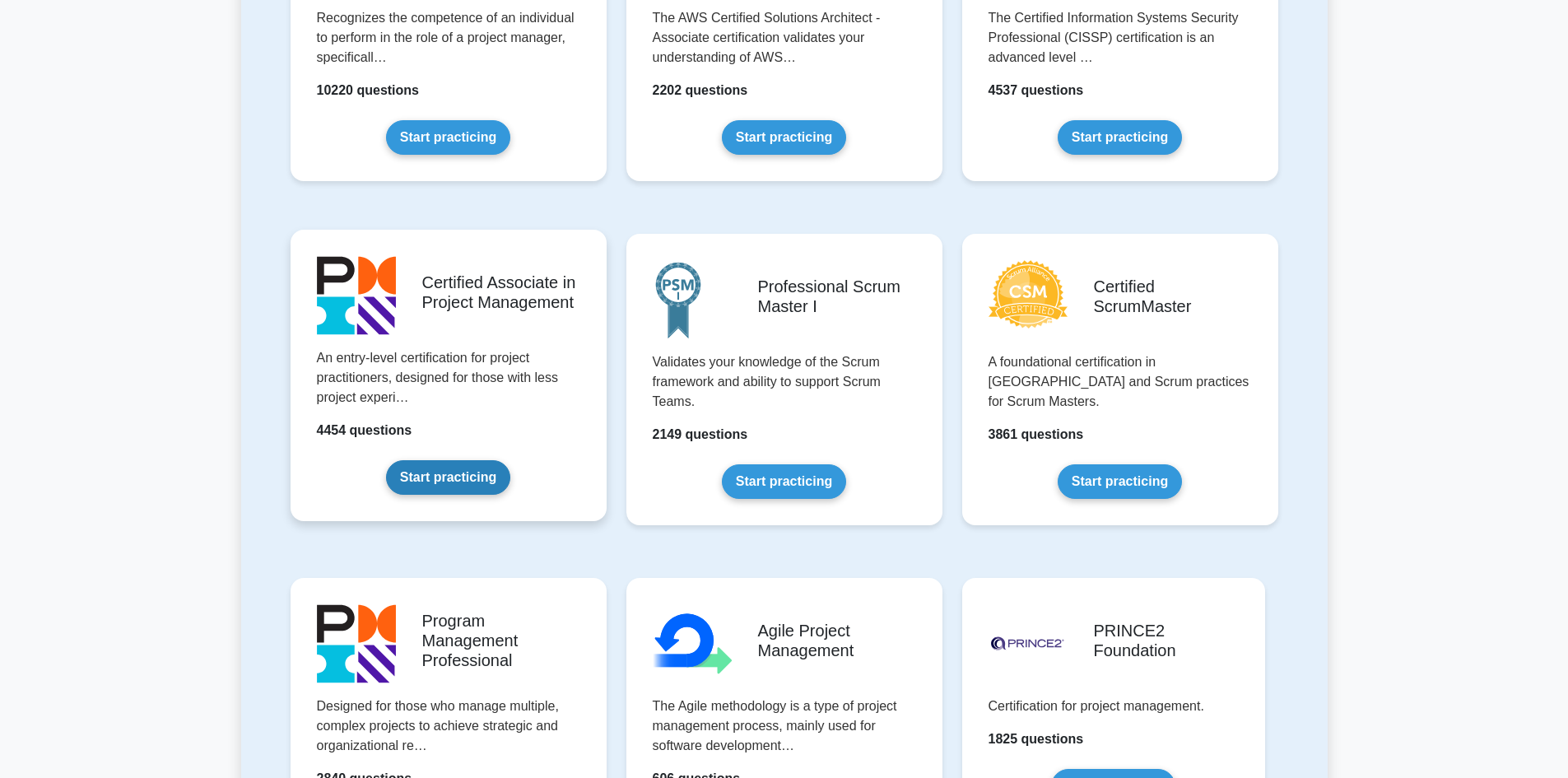
click at [454, 487] on link "Start practicing" at bounding box center [447, 477] width 124 height 35
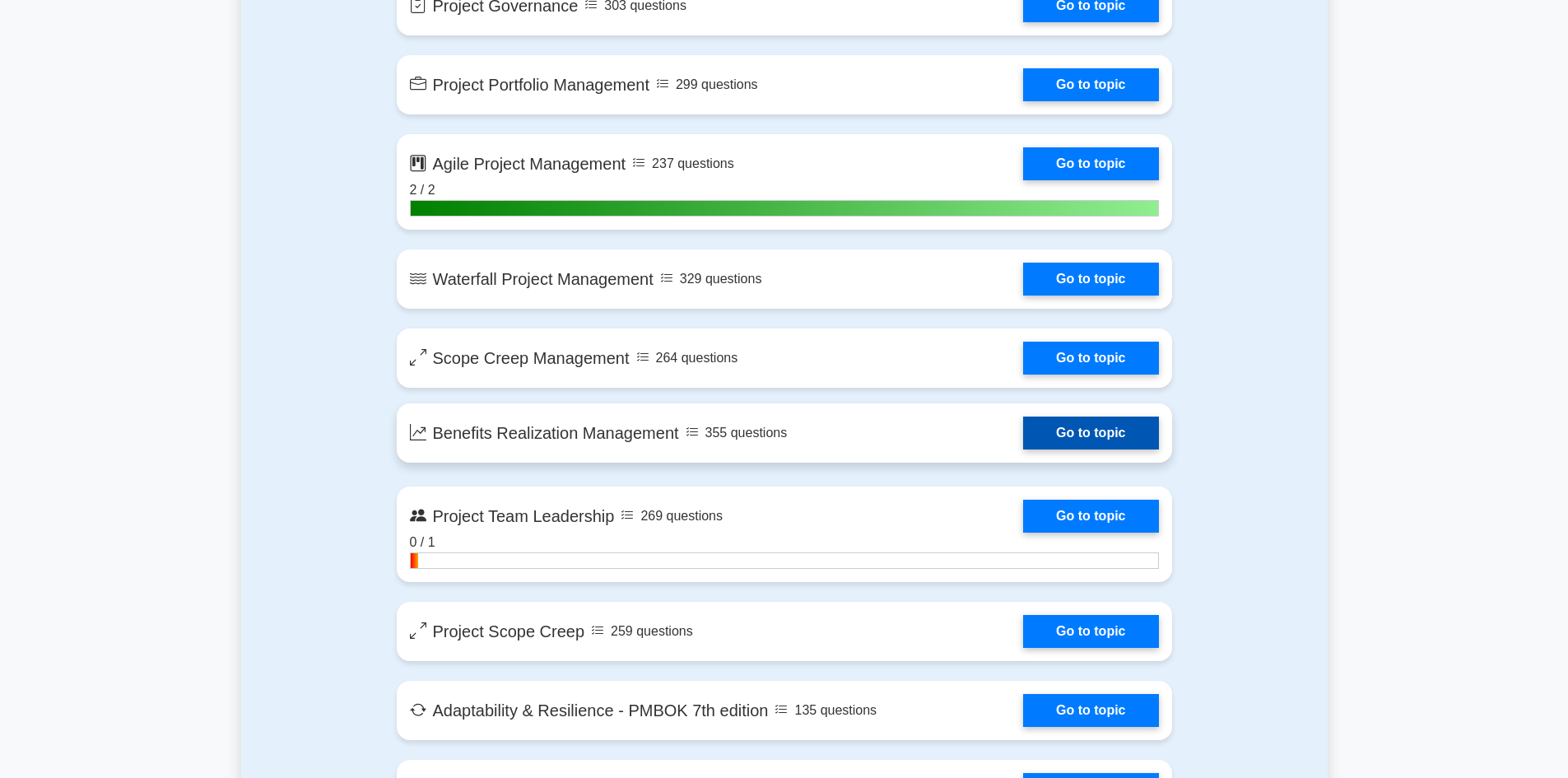
scroll to position [3622, 0]
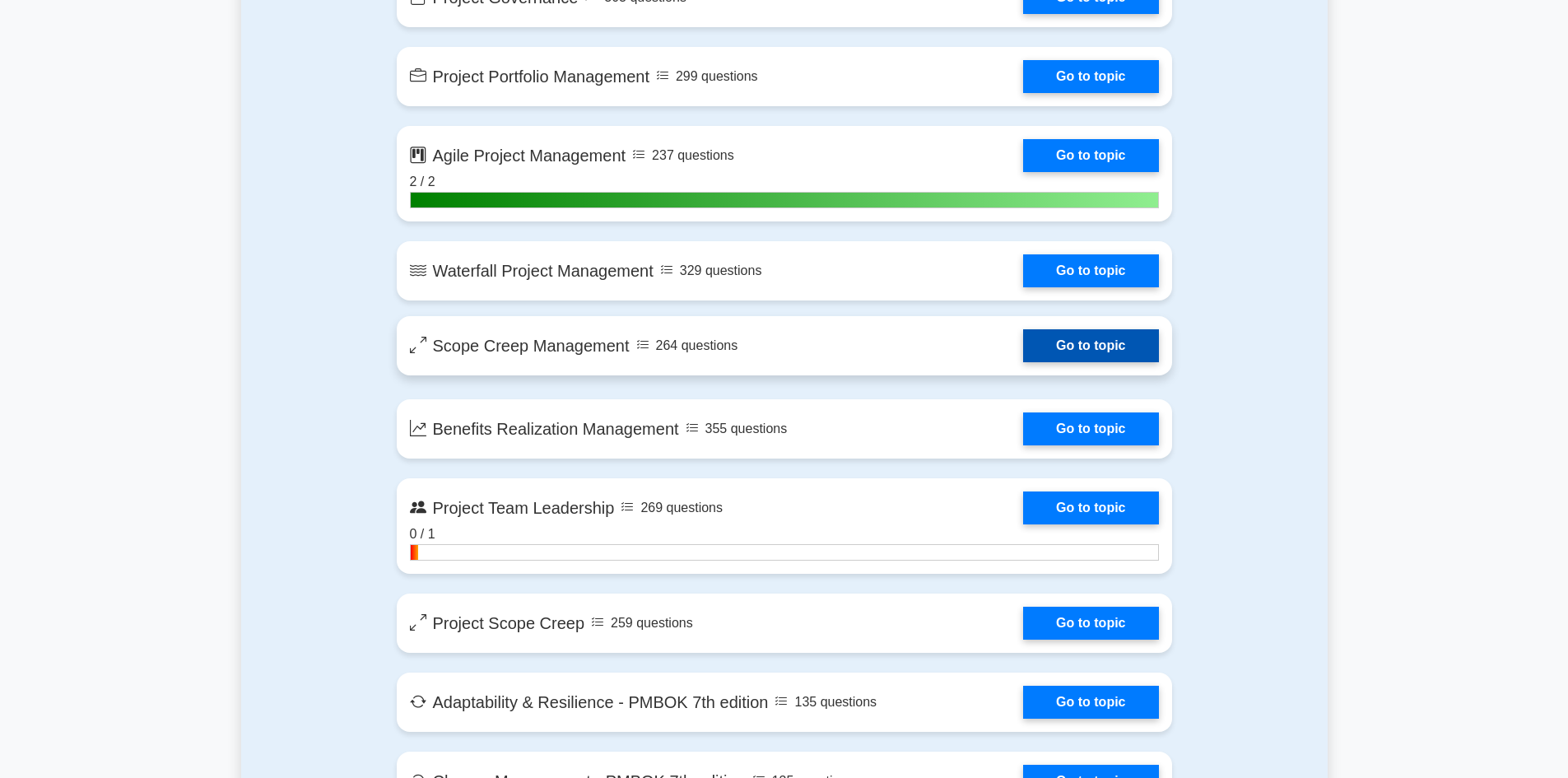
click at [1042, 338] on link "Go to topic" at bounding box center [1090, 345] width 135 height 33
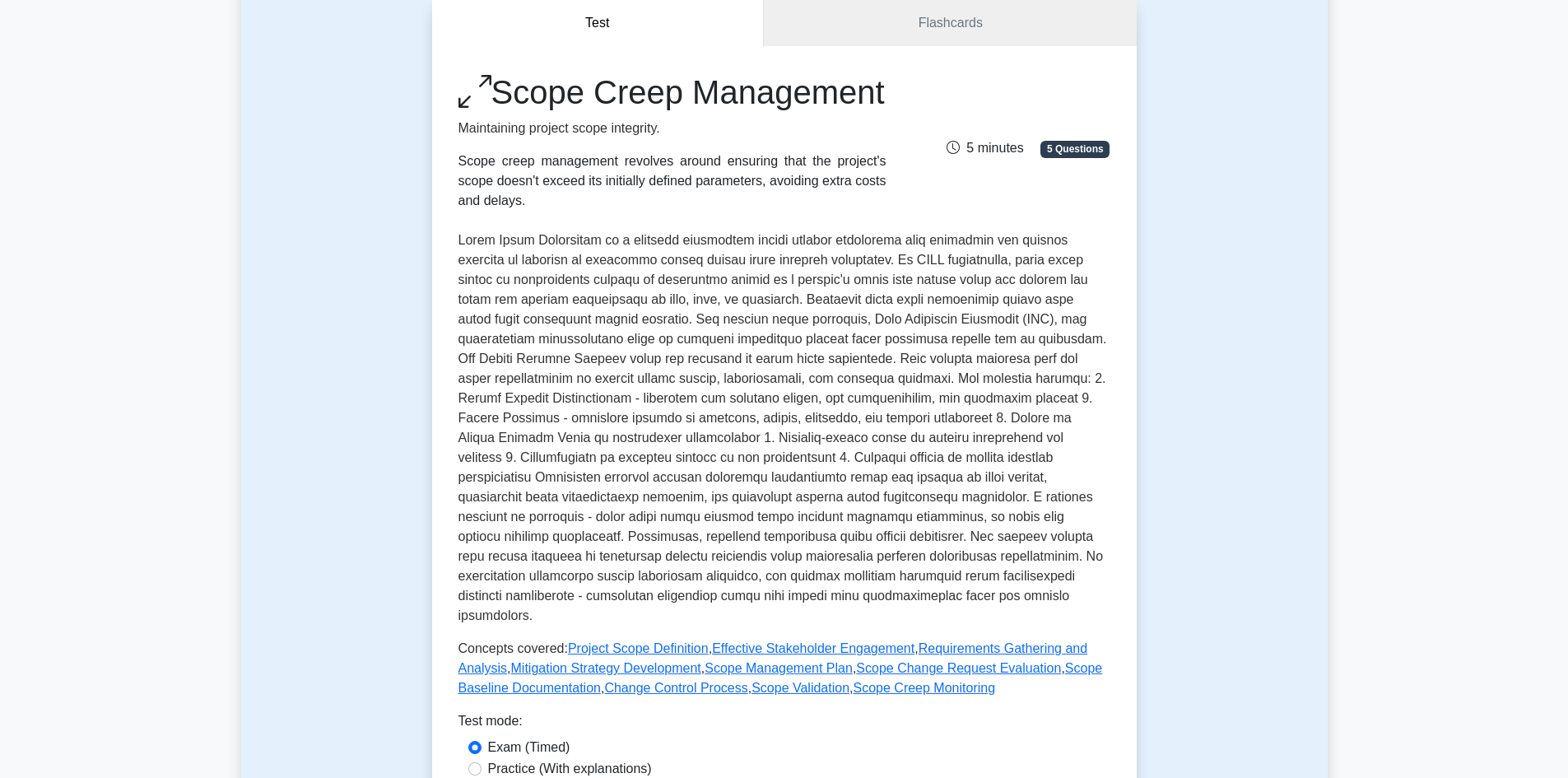
scroll to position [577, 0]
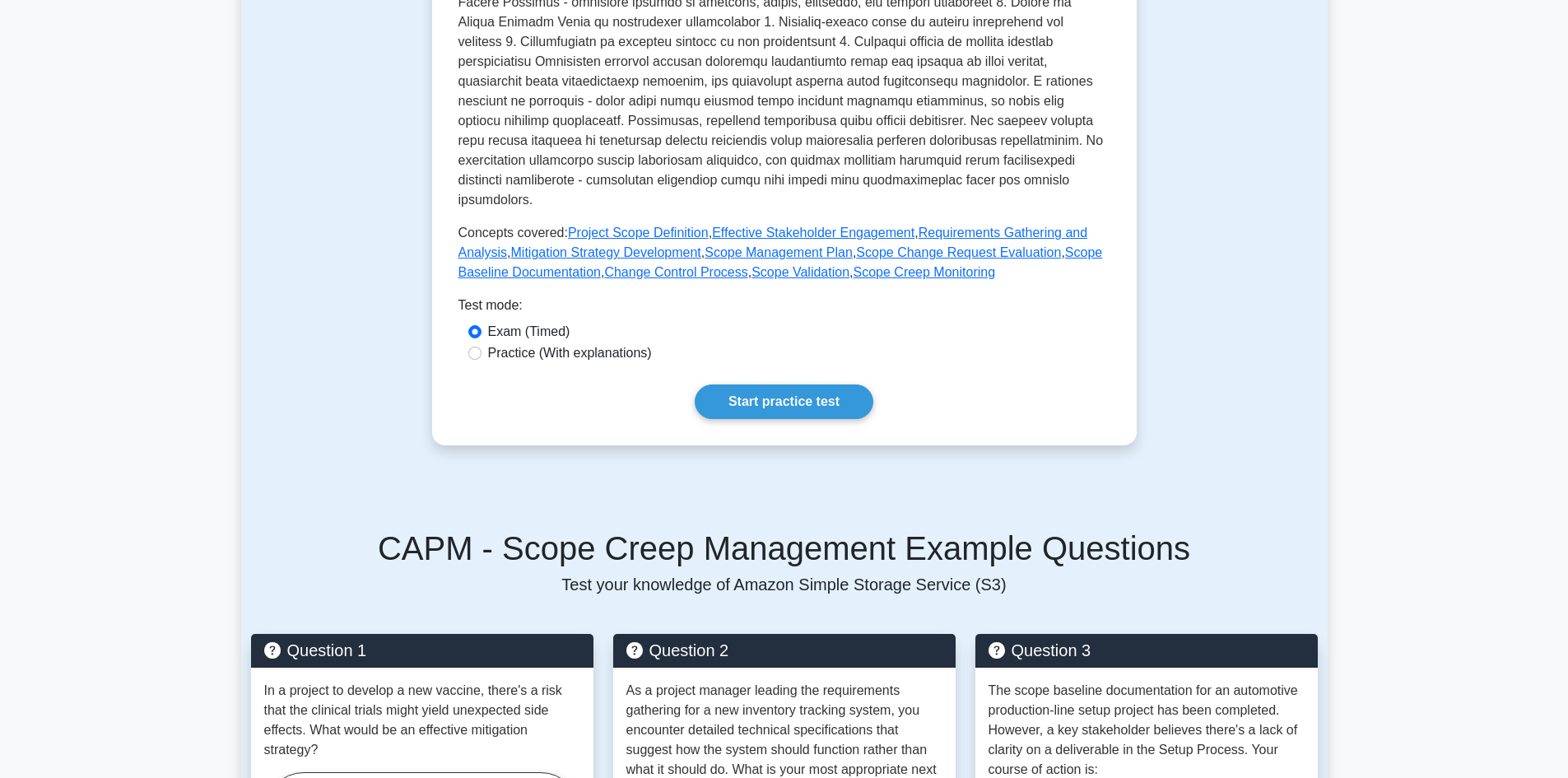
click at [510, 363] on label "Practice (With explanations)" at bounding box center [570, 353] width 164 height 20
click at [481, 360] on input "Practice (With explanations)" at bounding box center [475, 353] width 13 height 13
radio input "true"
click at [790, 405] on link "Start practice test" at bounding box center [784, 401] width 178 height 35
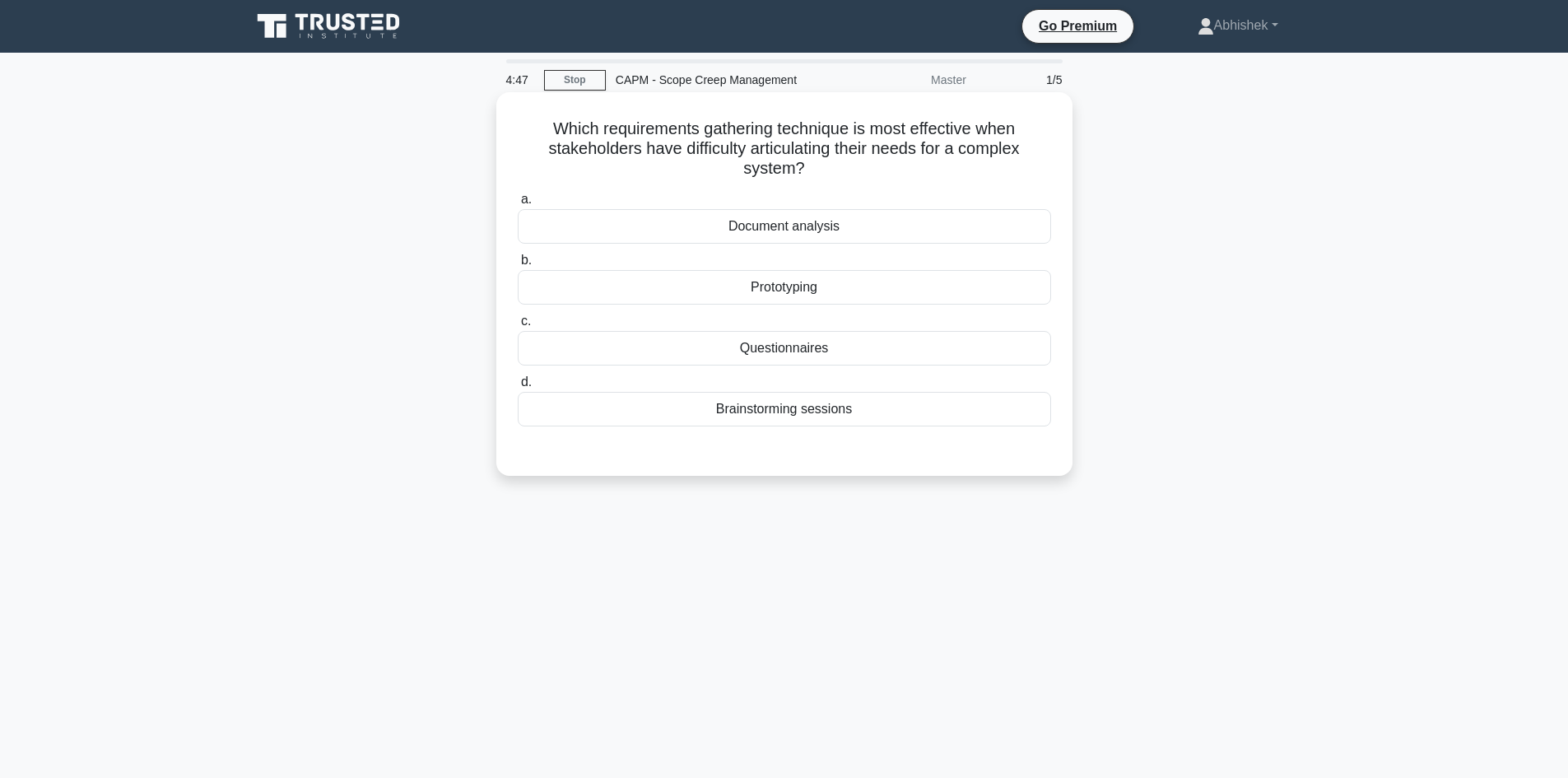
click at [821, 407] on div "Brainstorming sessions" at bounding box center [784, 409] width 534 height 35
click at [518, 388] on input "d. Brainstorming sessions" at bounding box center [518, 382] width 0 height 11
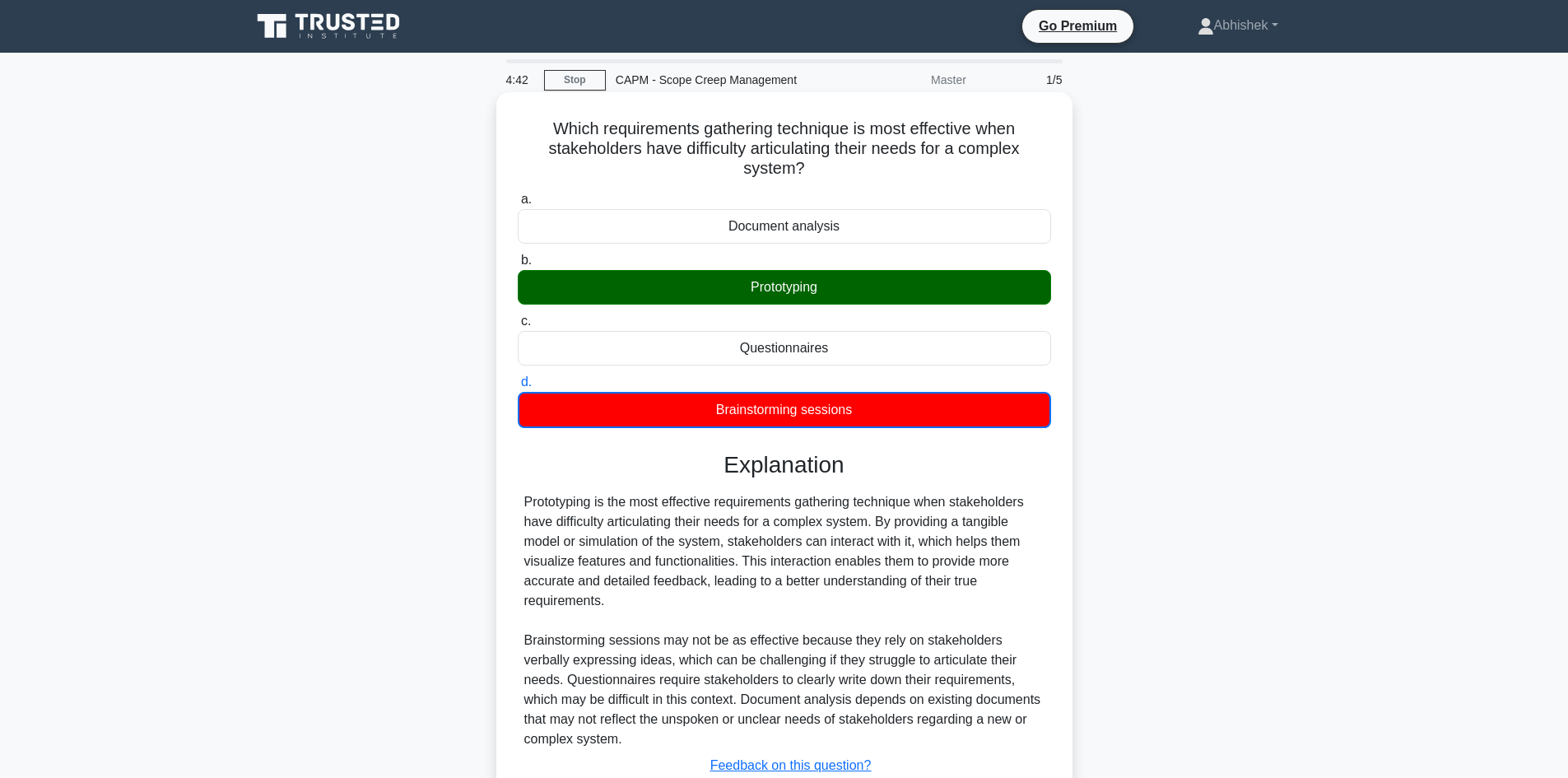
scroll to position [82, 0]
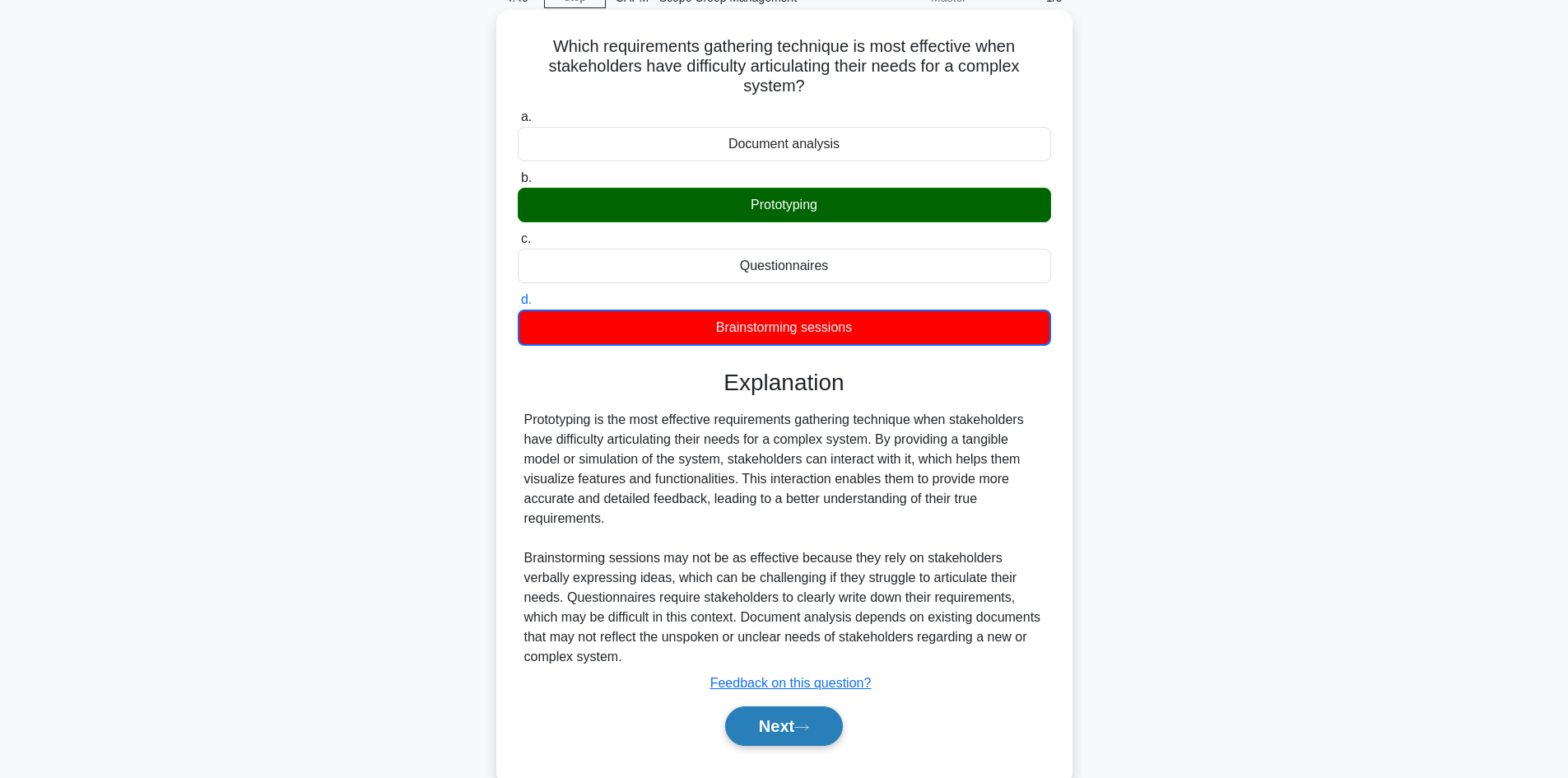
click at [828, 731] on button "Next" at bounding box center [784, 726] width 118 height 39
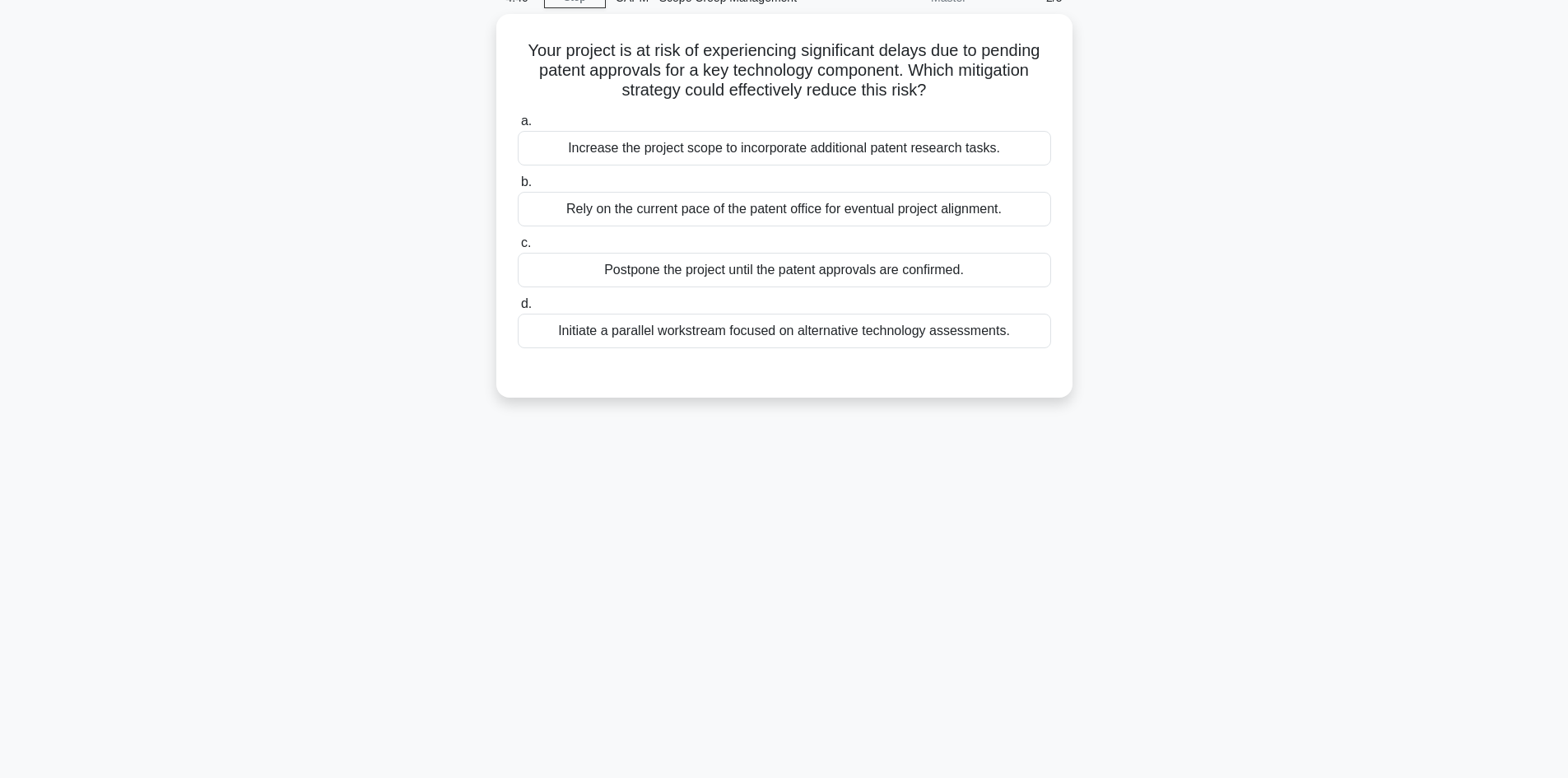
scroll to position [0, 0]
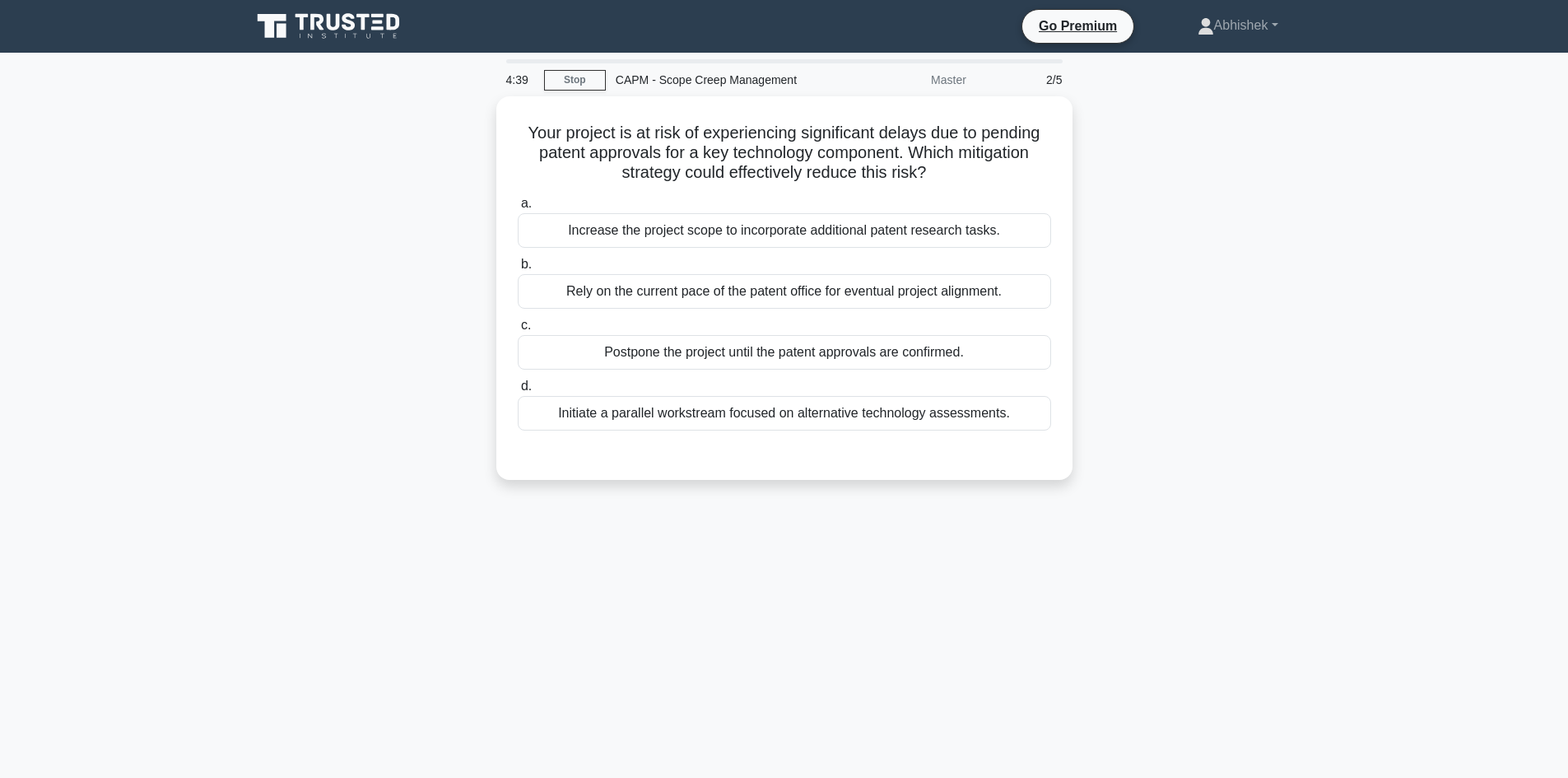
click at [735, 588] on div "4:39 Stop CAPM - Scope Creep Management Master 2/5 Your project is at risk of e…" at bounding box center [784, 471] width 1086 height 823
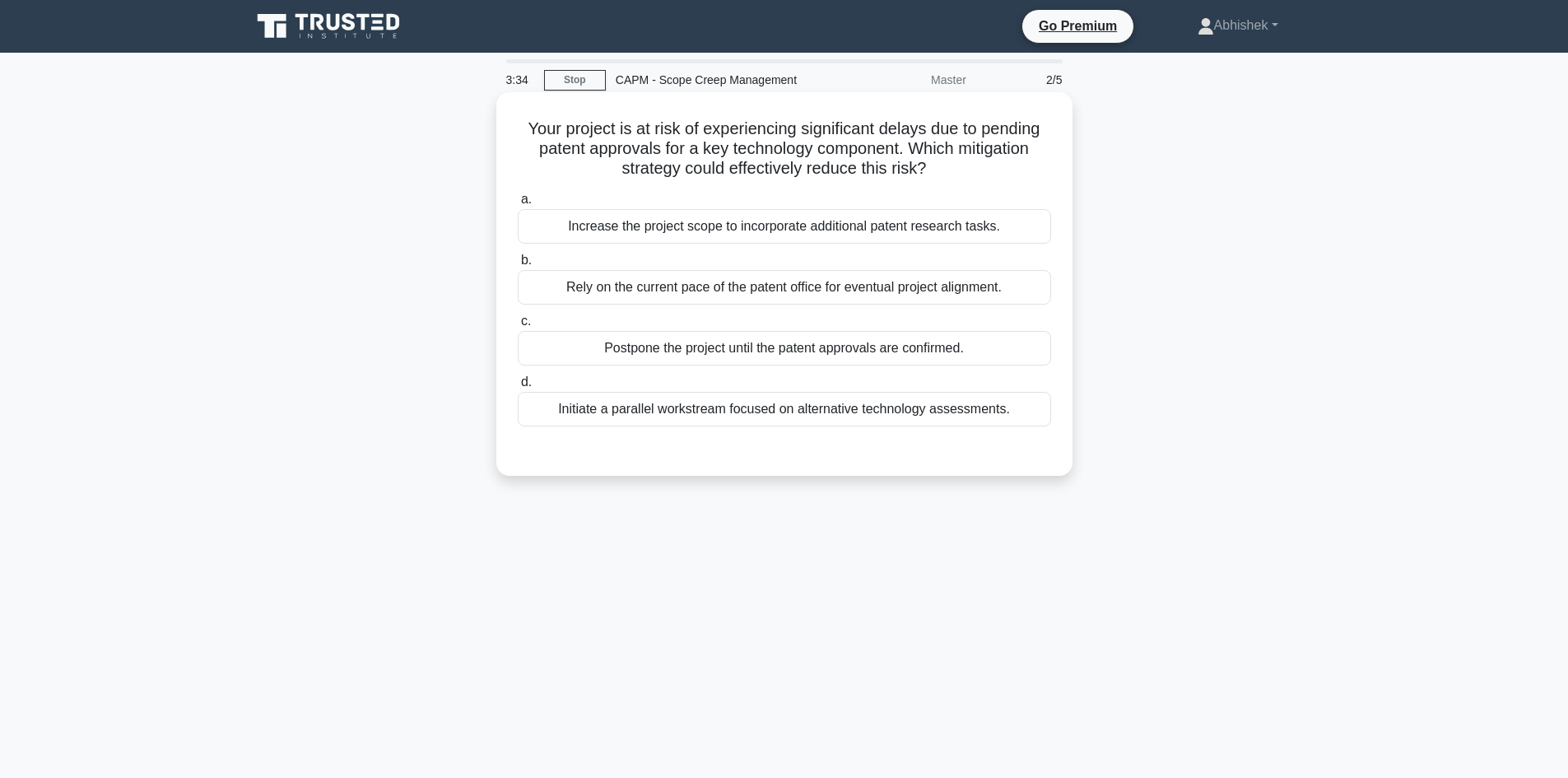
click at [896, 402] on div "Initiate a parallel workstream focused on alternative technology assessments." at bounding box center [784, 409] width 534 height 35
click at [518, 388] on input "d. Initiate a parallel workstream focused on alternative technology assessments." at bounding box center [518, 382] width 0 height 11
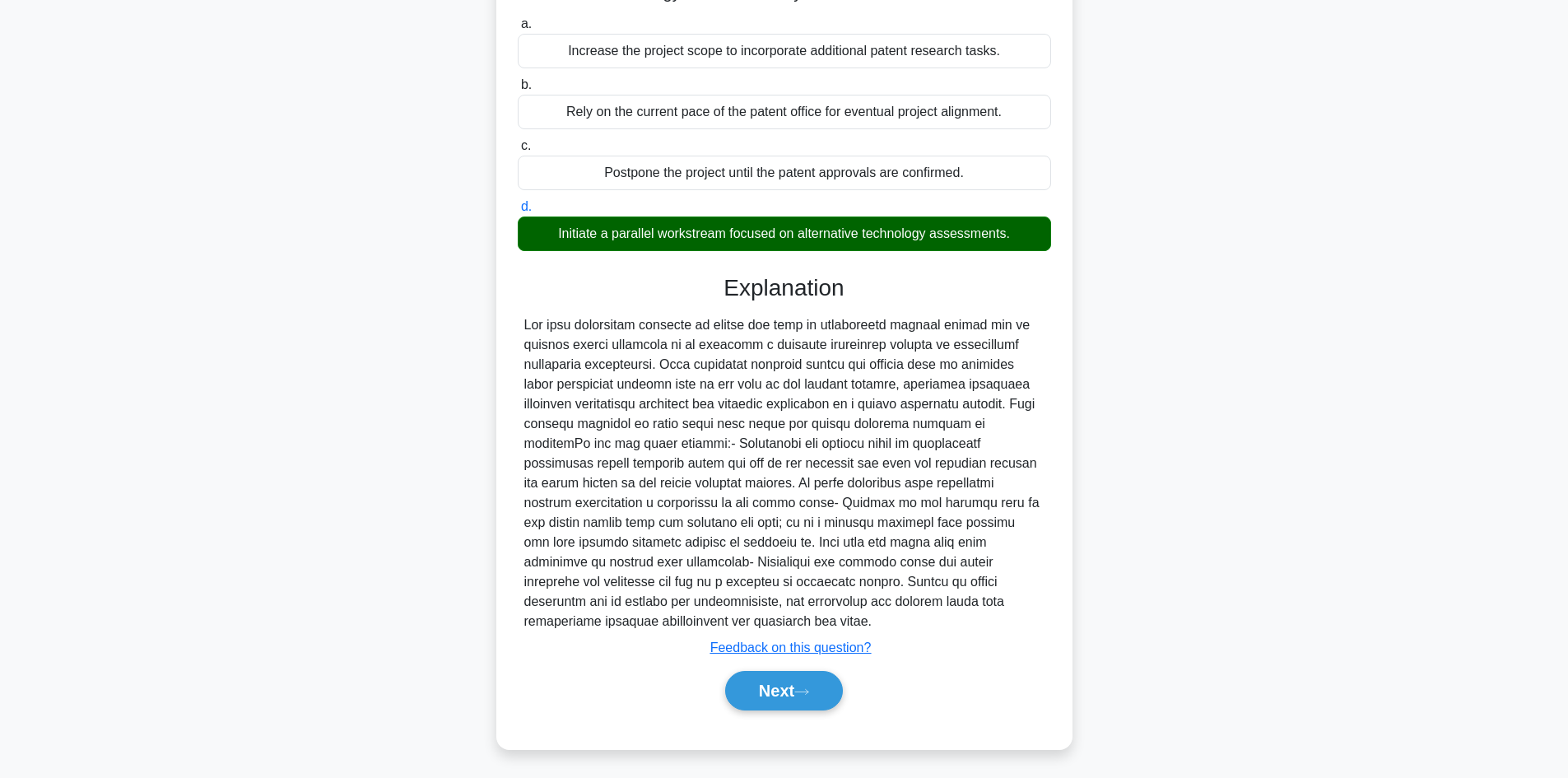
scroll to position [178, 0]
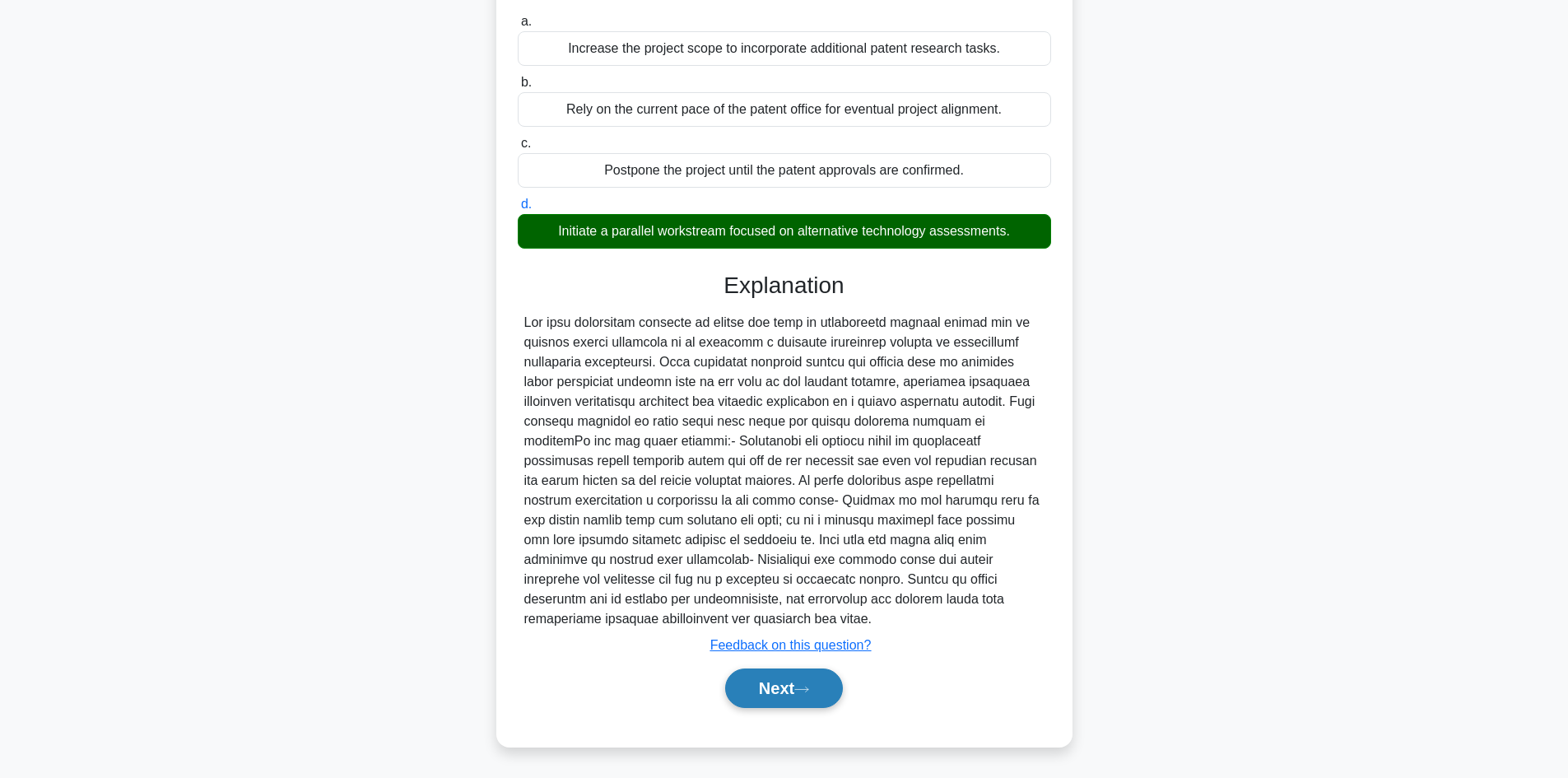
click at [805, 673] on button "Next" at bounding box center [784, 688] width 118 height 39
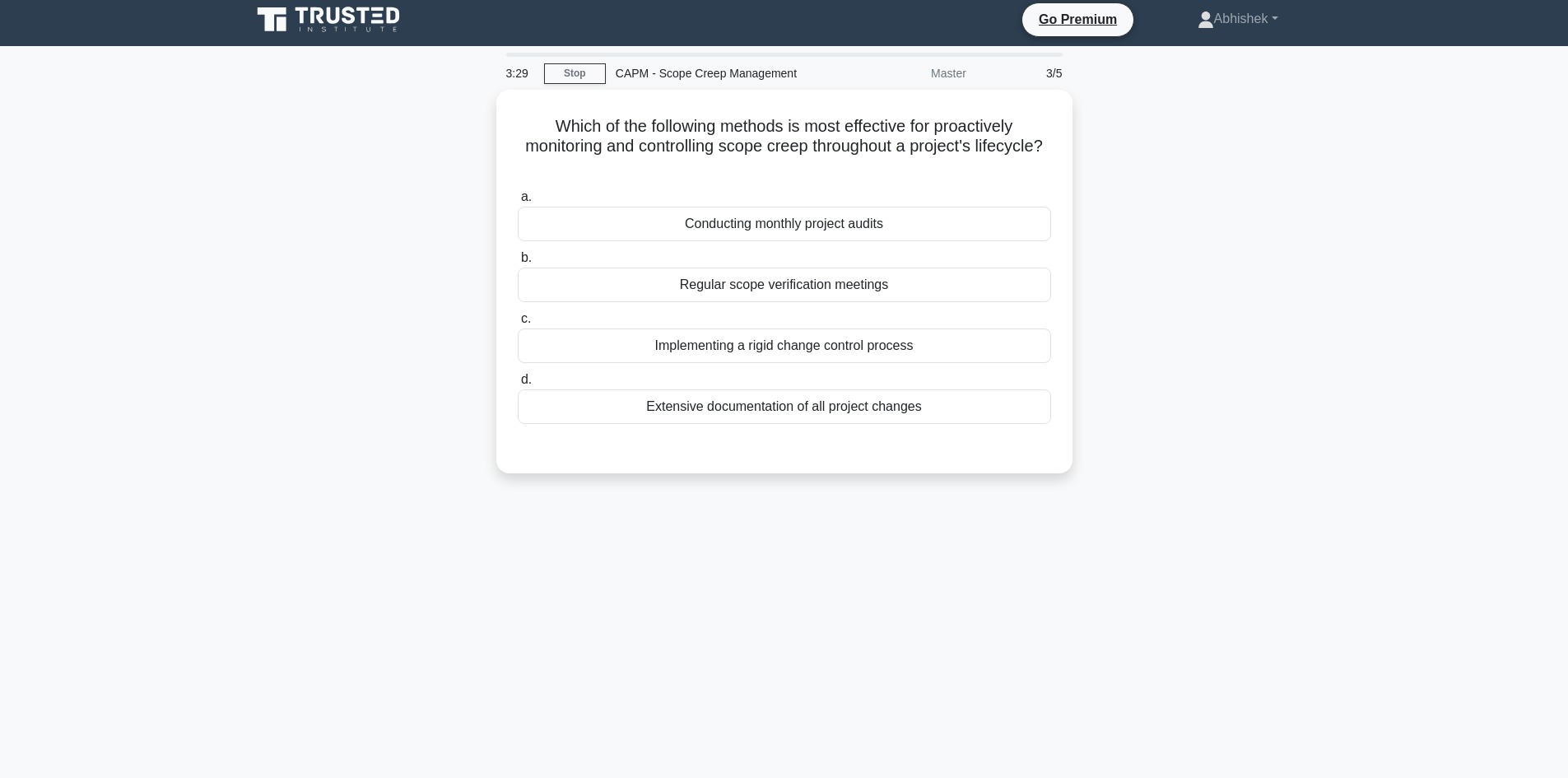
scroll to position [0, 0]
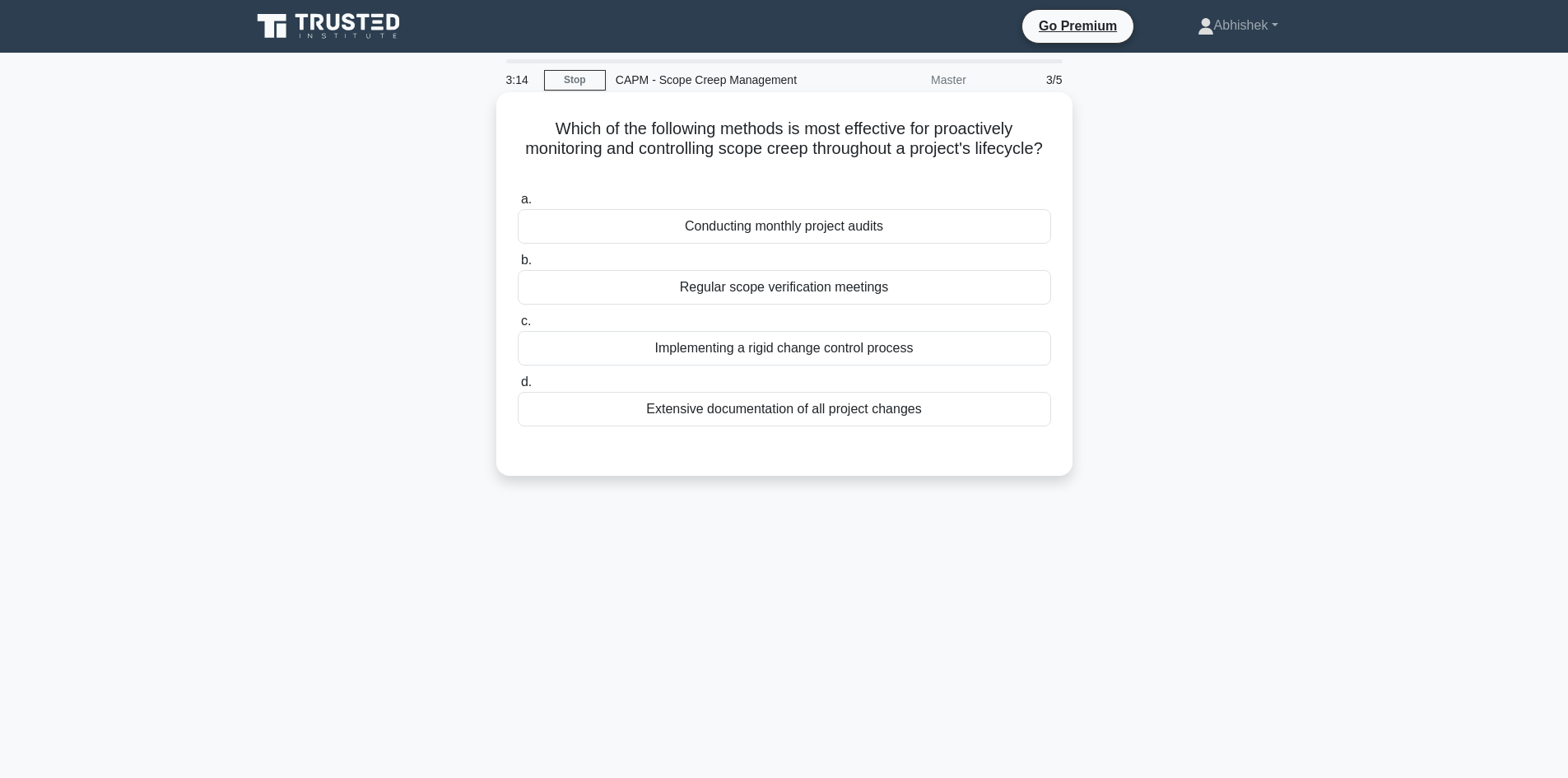
click at [793, 348] on div "Implementing a rigid change control process" at bounding box center [784, 348] width 534 height 35
click at [518, 327] on input "c. Implementing a rigid change control process" at bounding box center [518, 322] width 0 height 11
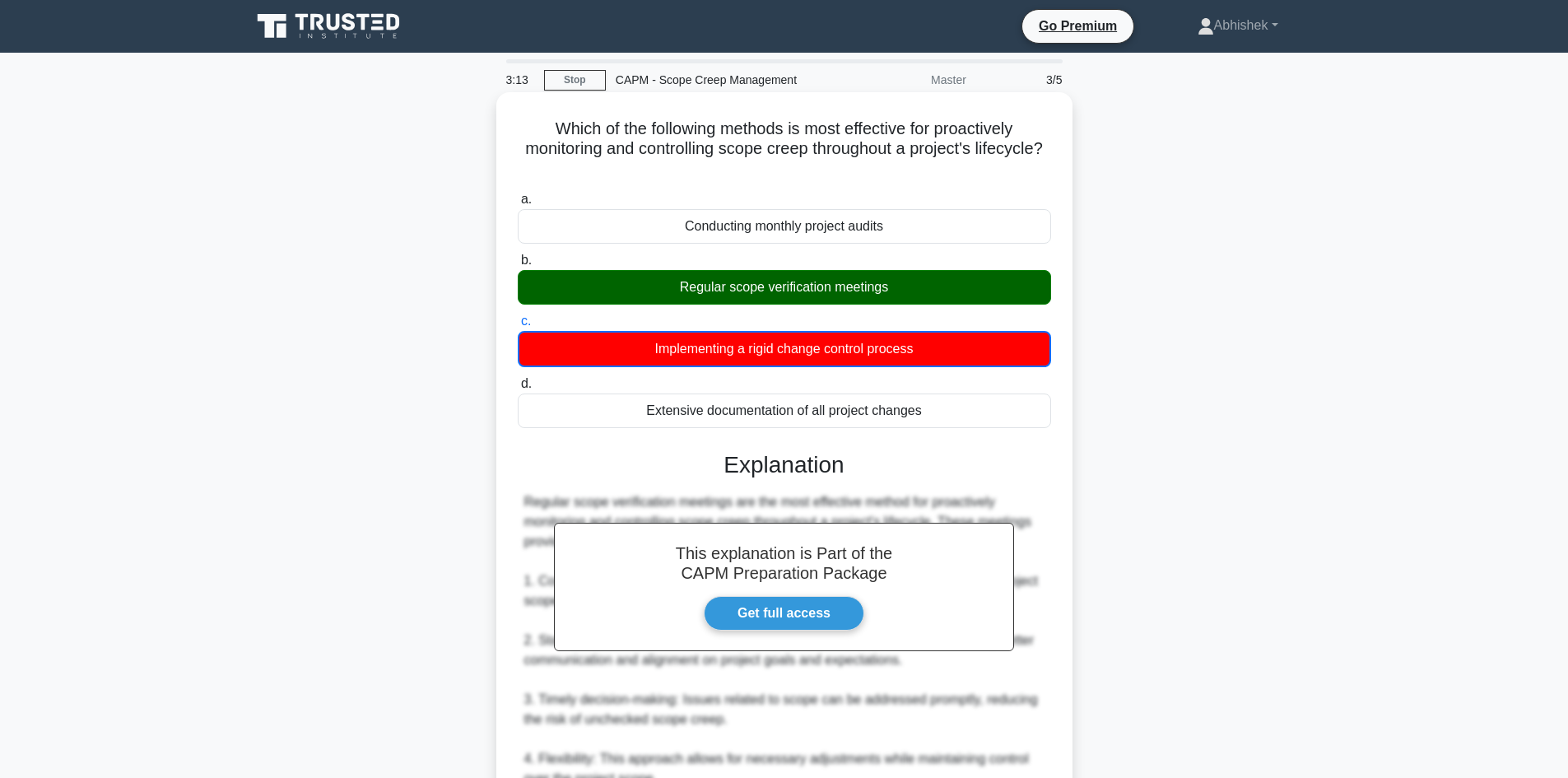
click at [792, 285] on div "Regular scope verification meetings" at bounding box center [784, 287] width 534 height 35
click at [518, 266] on input "b. Regular scope verification meetings" at bounding box center [518, 260] width 0 height 11
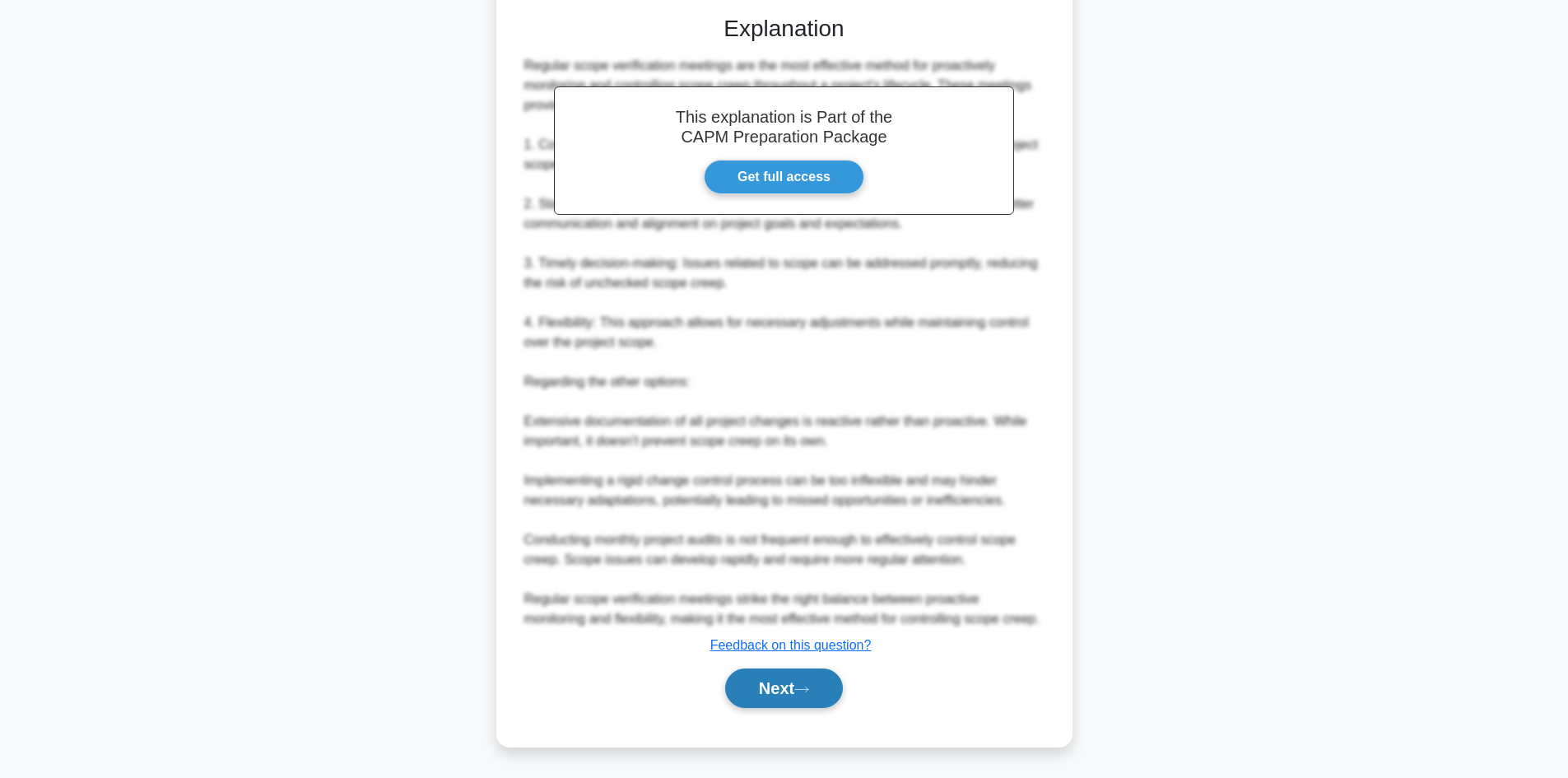
click at [809, 688] on icon at bounding box center [801, 690] width 15 height 9
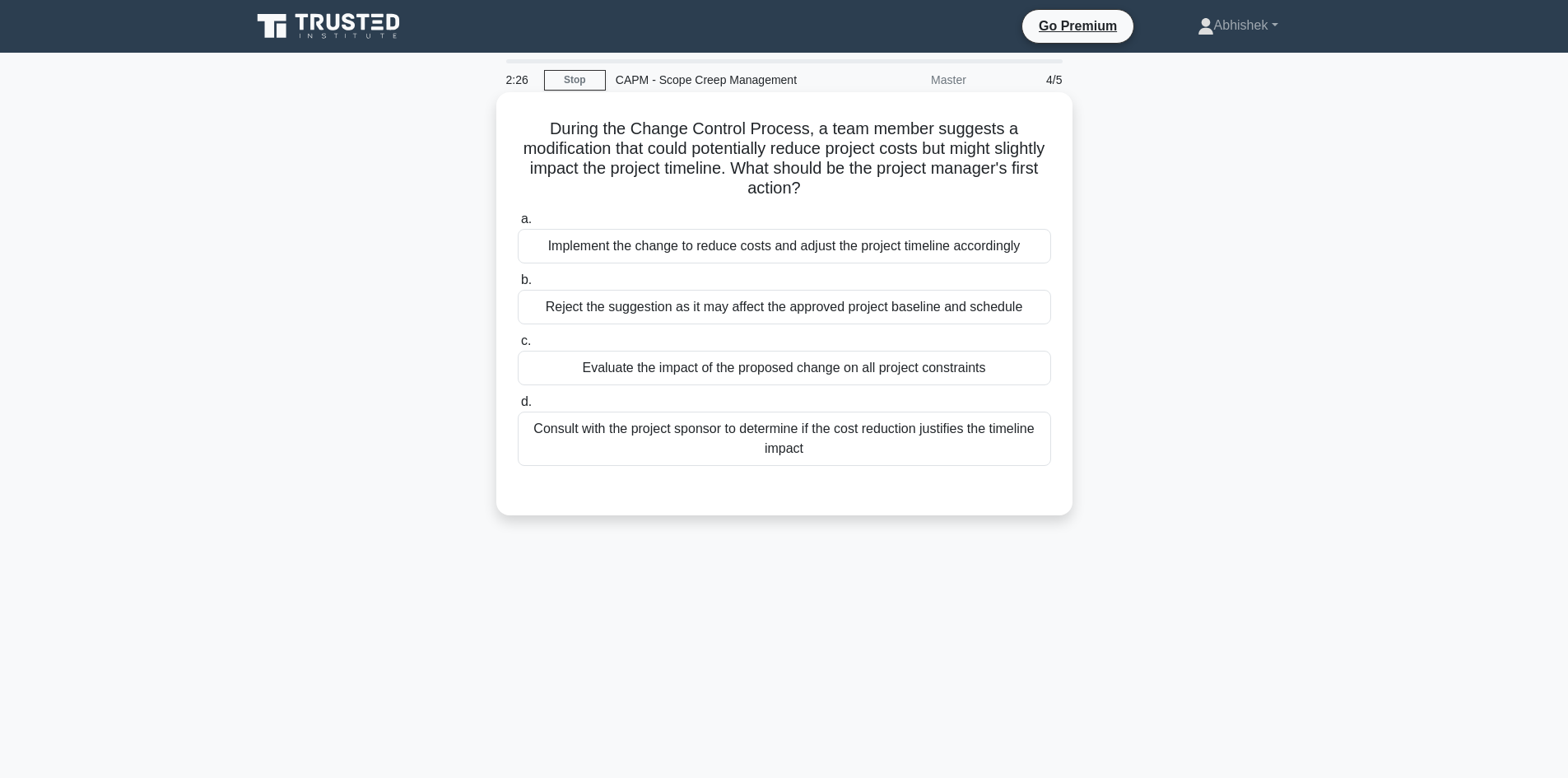
click at [975, 367] on div "Evaluate the impact of the proposed change on all project constraints" at bounding box center [784, 368] width 534 height 35
click at [518, 347] on input "c. Evaluate the impact of the proposed change on all project constraints" at bounding box center [518, 341] width 0 height 11
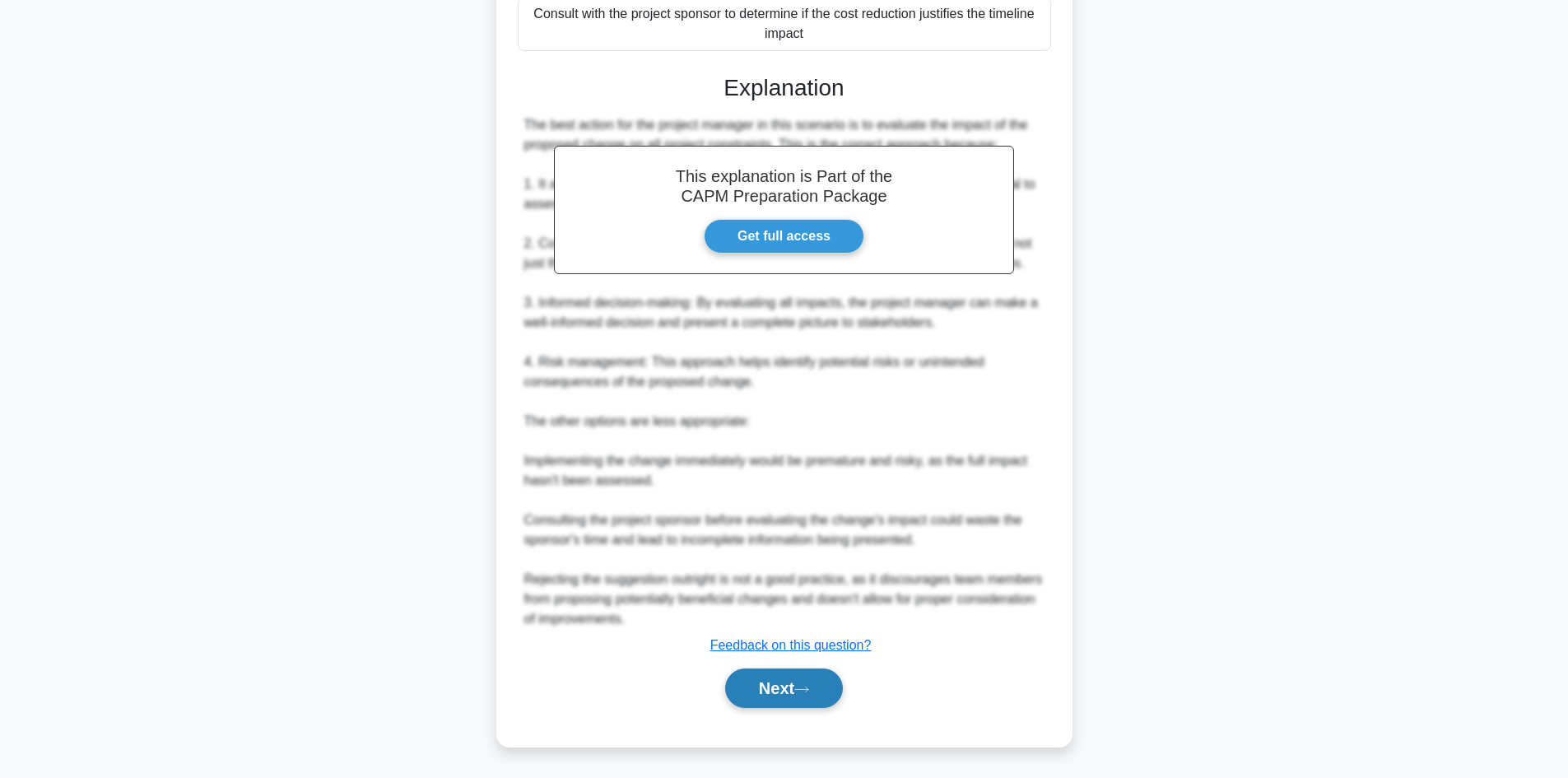
click at [813, 677] on button "Next" at bounding box center [784, 688] width 118 height 39
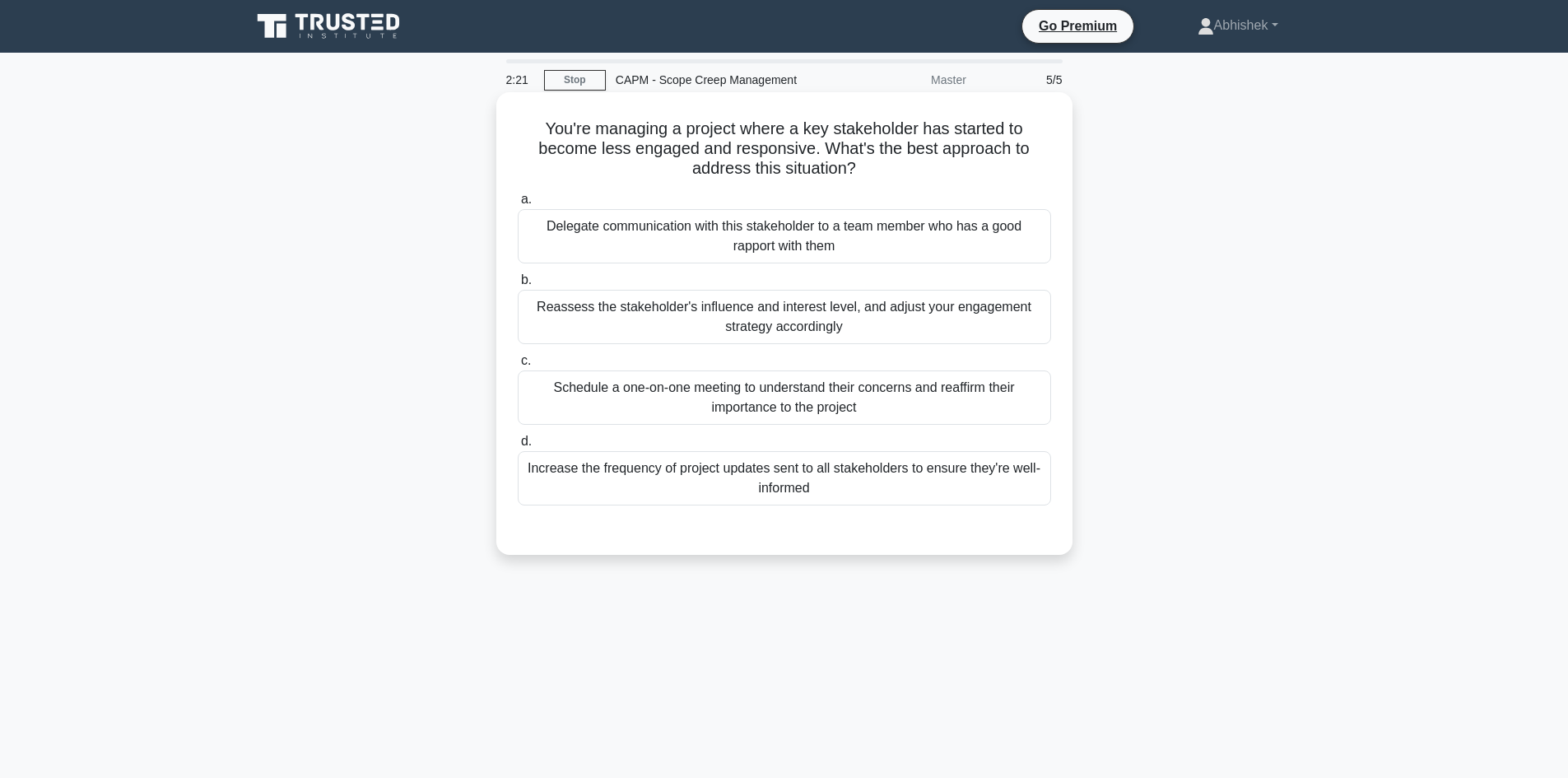
click at [634, 176] on h5 "You're managing a project where a key stakeholder has started to become less en…" at bounding box center [784, 149] width 536 height 61
click at [622, 321] on div "Reassess the stakeholder's influence and interest level, and adjust your engage…" at bounding box center [784, 316] width 534 height 54
click at [518, 286] on input "b. Reassess the stakeholder's influence and interest level, and adjust your eng…" at bounding box center [518, 281] width 0 height 11
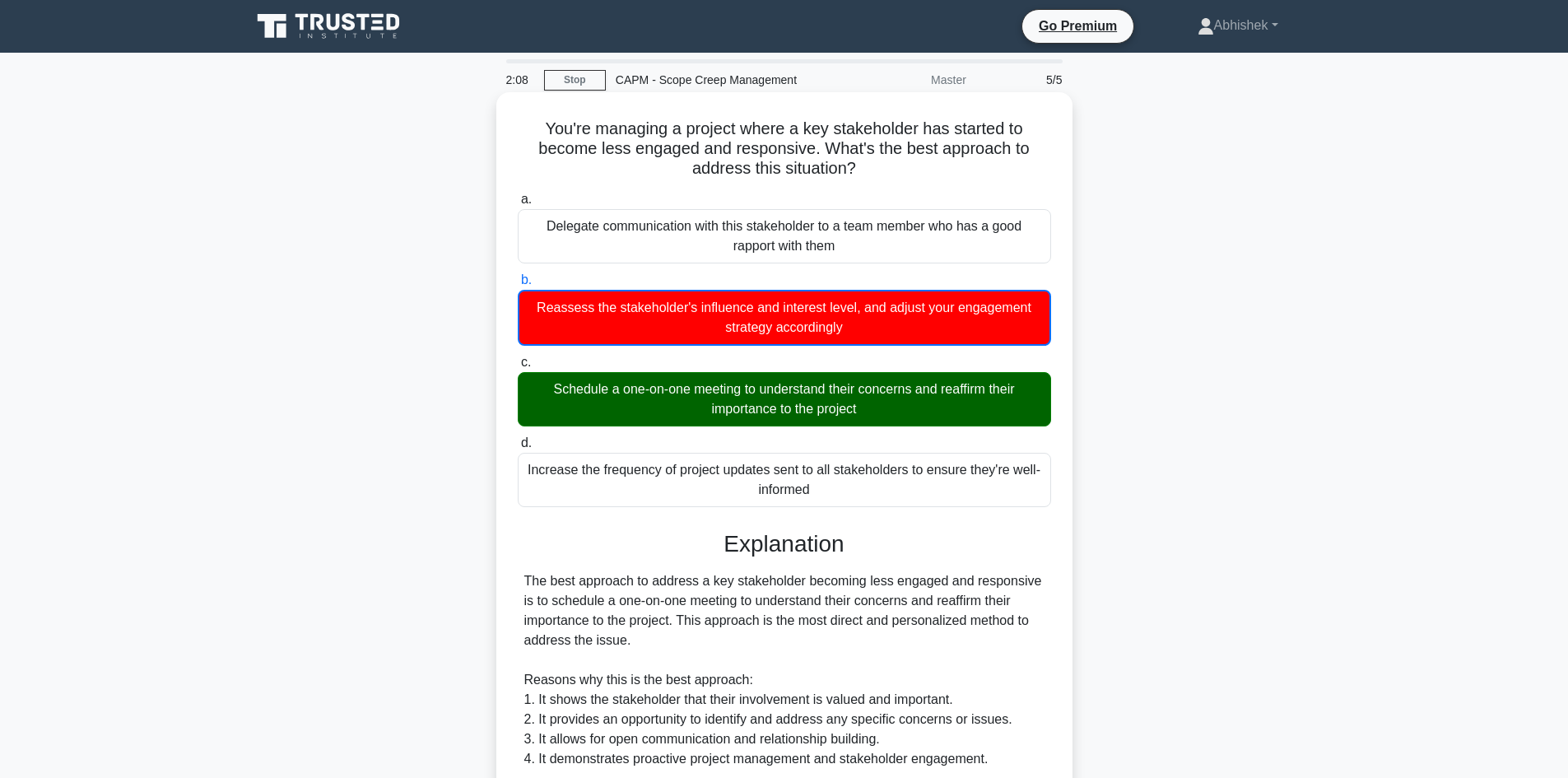
click at [778, 409] on div "Schedule a one-on-one meeting to understand their concerns and reaffirm their i…" at bounding box center [784, 399] width 534 height 54
click at [518, 368] on input "c. Schedule a one-on-one meeting to understand their concerns and reaffirm thei…" at bounding box center [518, 363] width 0 height 11
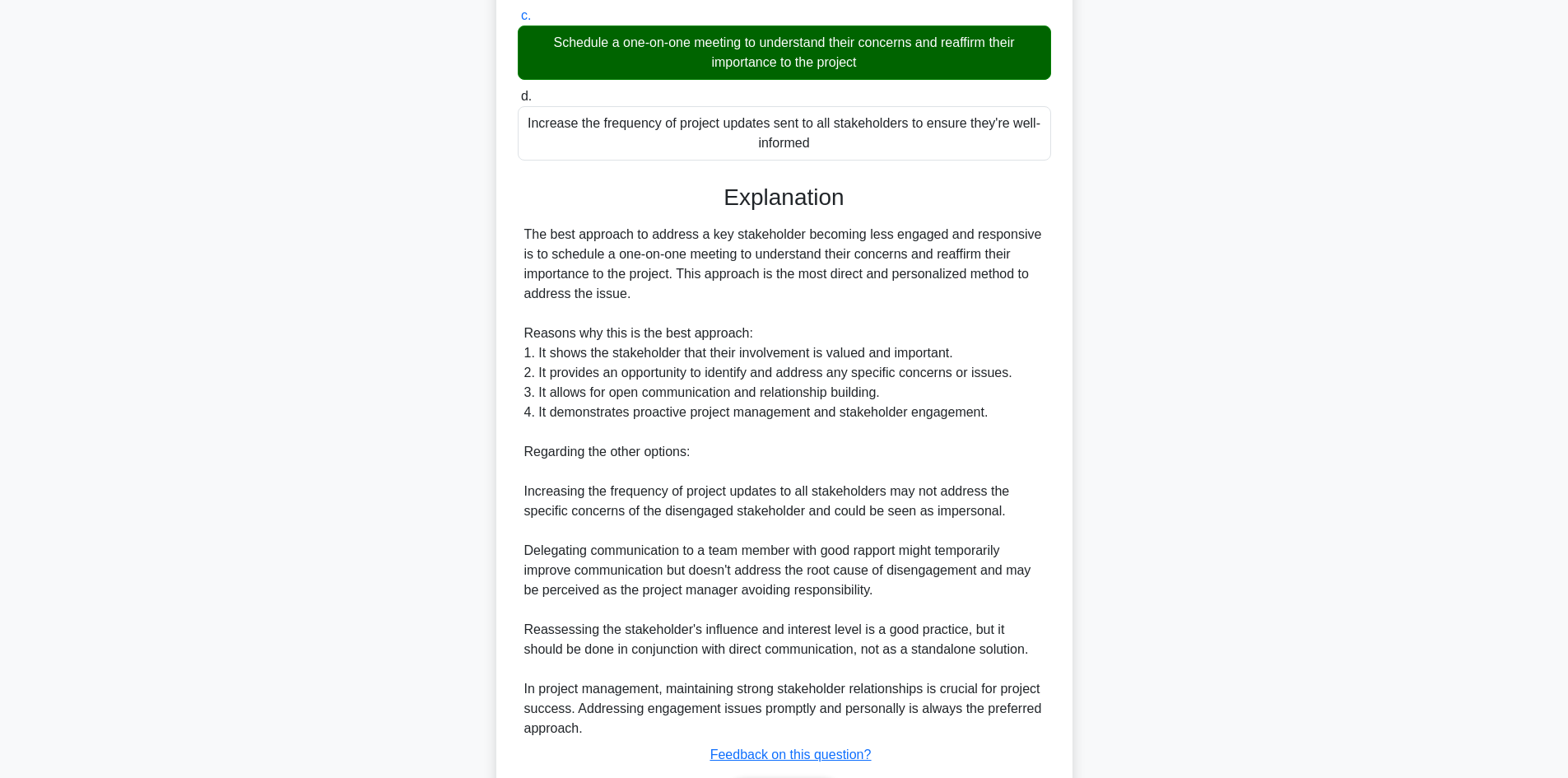
scroll to position [455, 0]
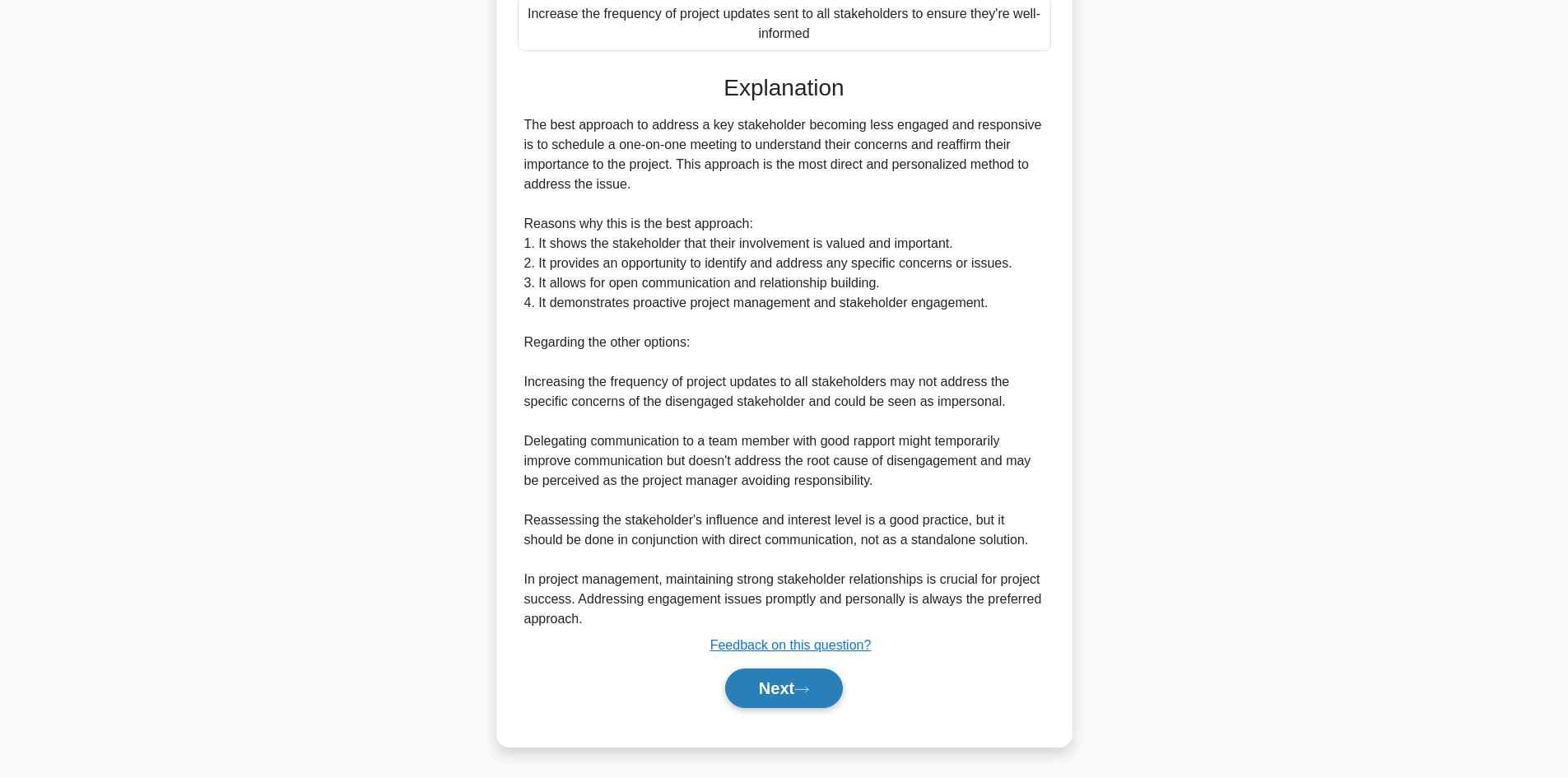
click at [775, 669] on button "Next" at bounding box center [784, 688] width 118 height 39
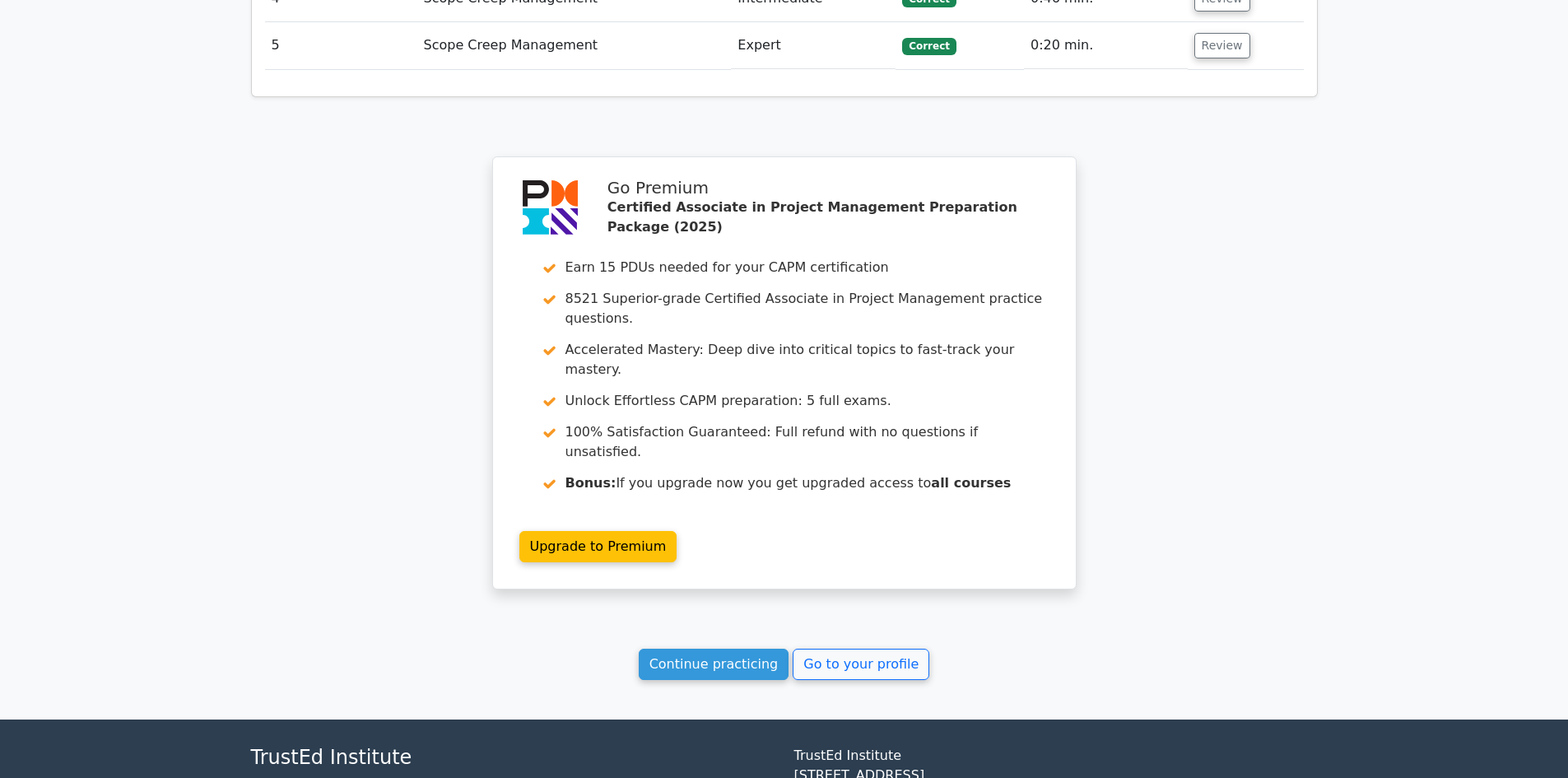
scroll to position [2236, 0]
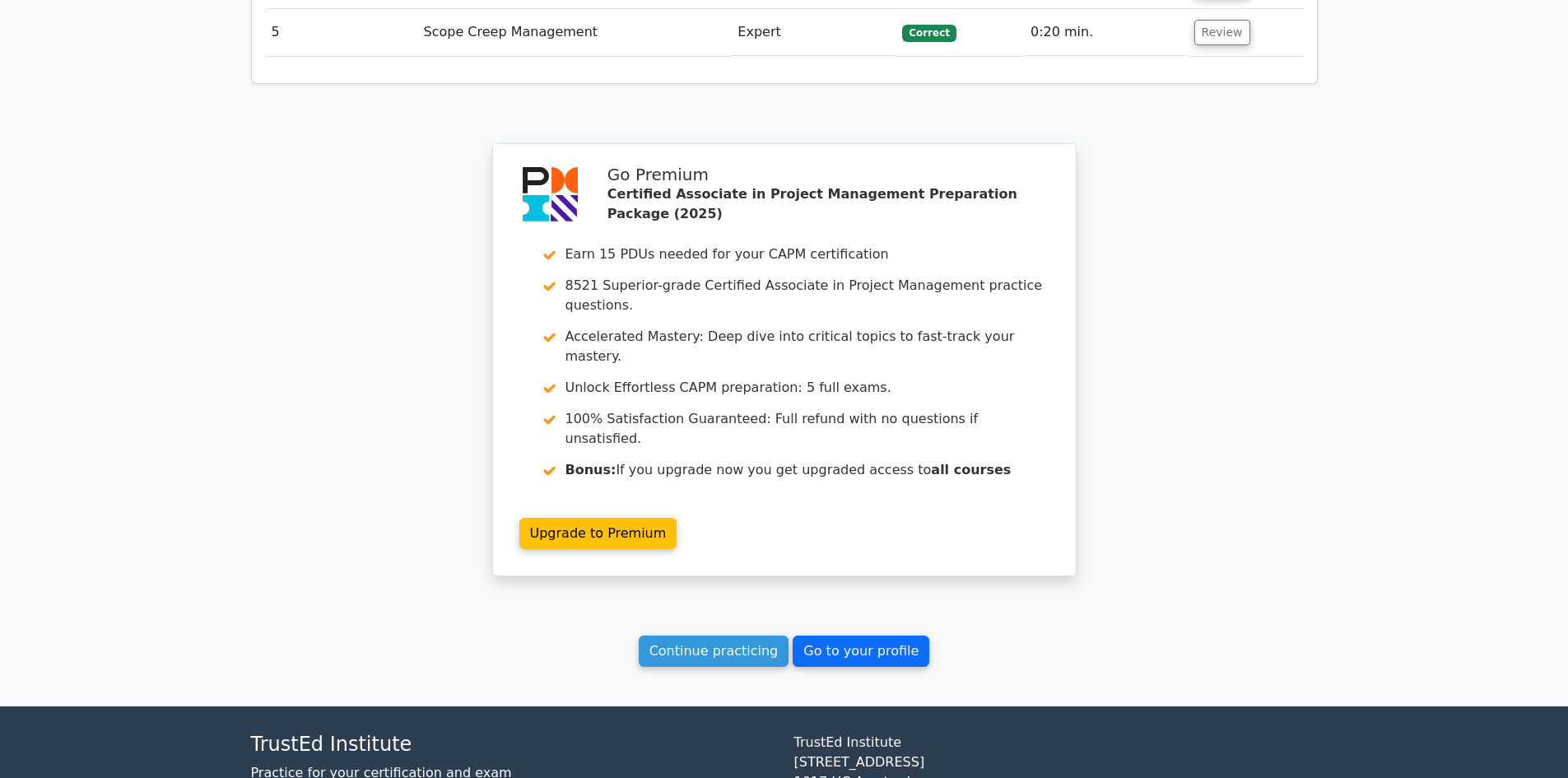
click at [797, 635] on link "Go to your profile" at bounding box center [861, 651] width 136 height 31
